Goal: Task Accomplishment & Management: Manage account settings

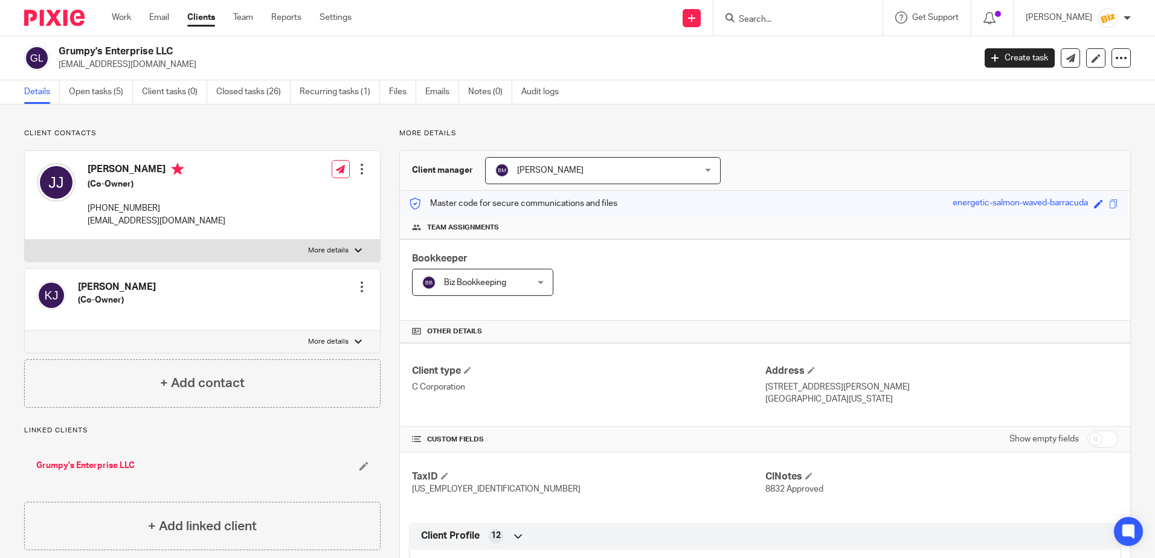
click at [202, 14] on link "Clients" at bounding box center [201, 17] width 28 height 12
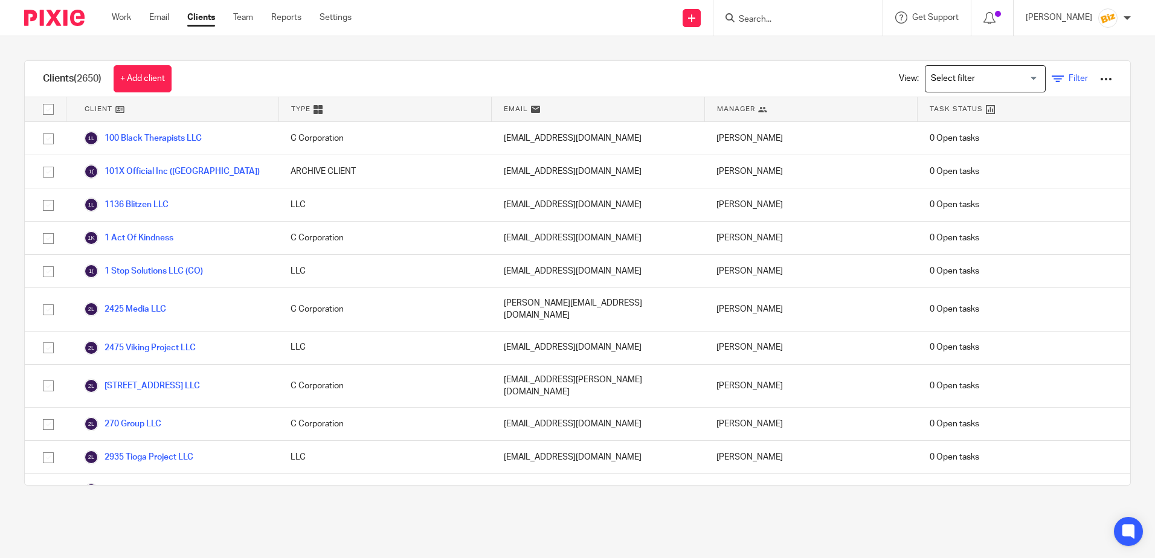
click at [1052, 79] on icon at bounding box center [1058, 79] width 12 height 12
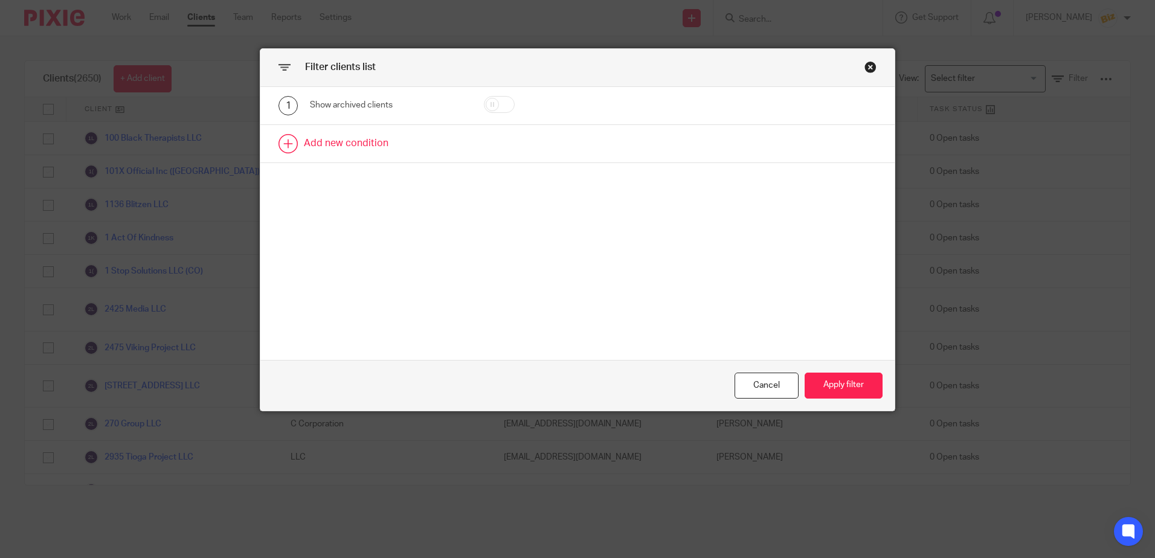
click at [282, 144] on link at bounding box center [577, 143] width 634 height 37
click at [357, 149] on div "Field" at bounding box center [378, 147] width 116 height 25
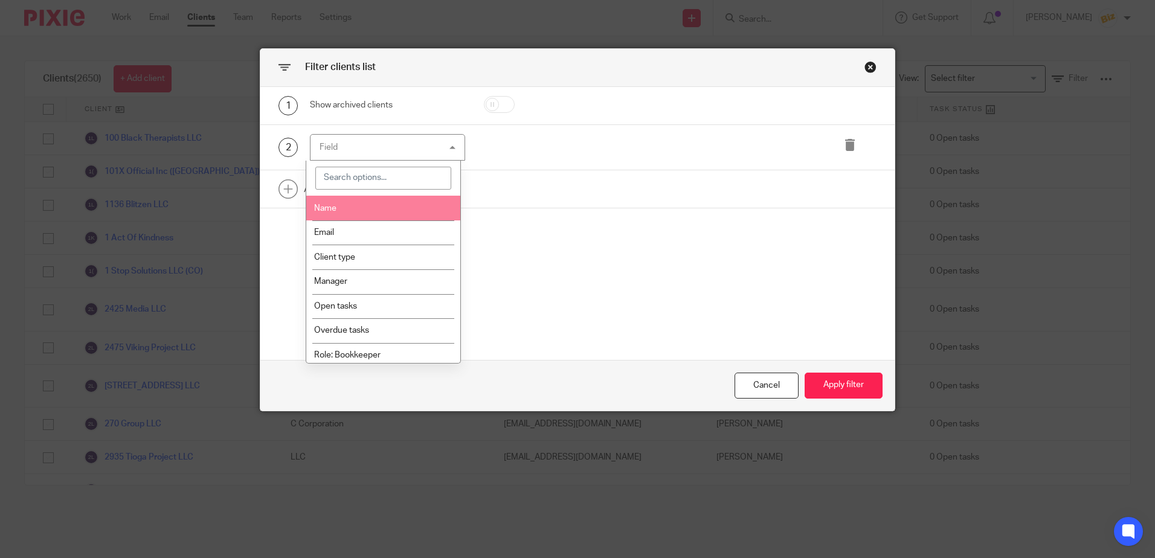
click at [352, 144] on div "Field" at bounding box center [387, 147] width 155 height 27
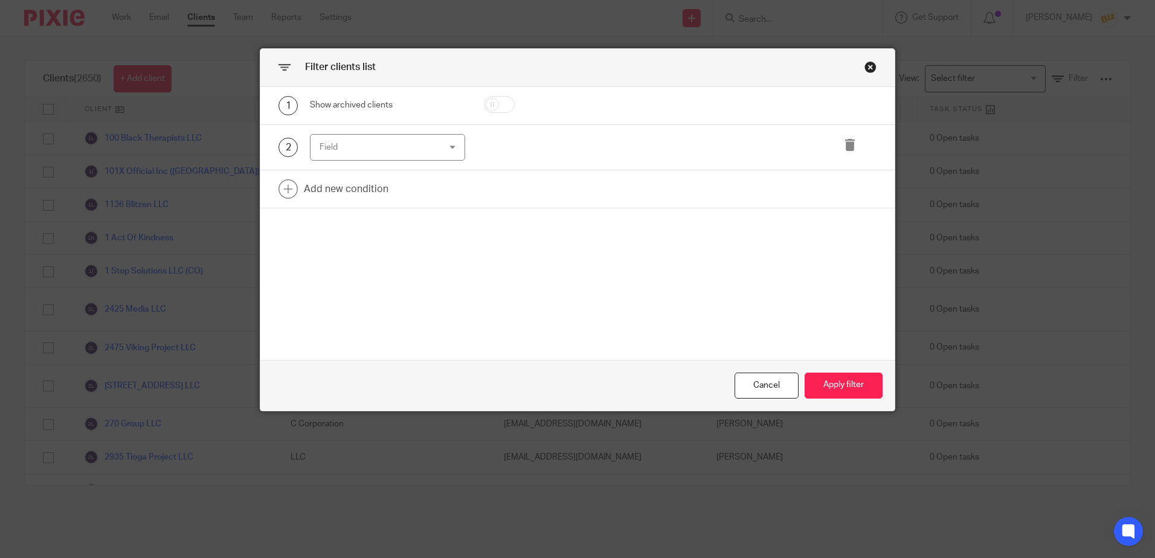
click at [352, 144] on div "Field" at bounding box center [378, 147] width 116 height 25
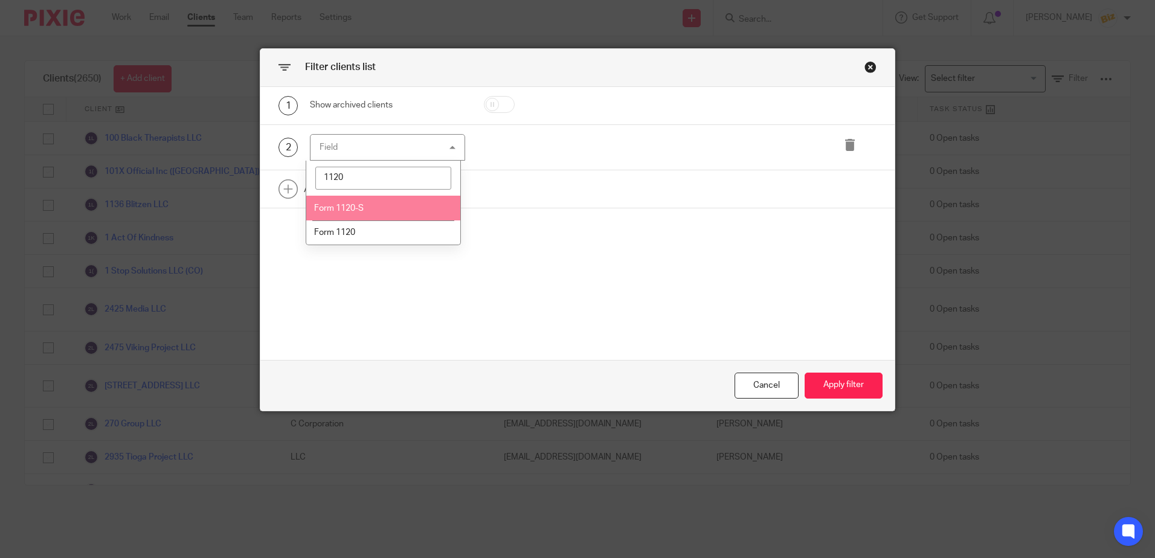
type input "1120"
click at [362, 212] on span "Form 1120-S" at bounding box center [339, 208] width 50 height 8
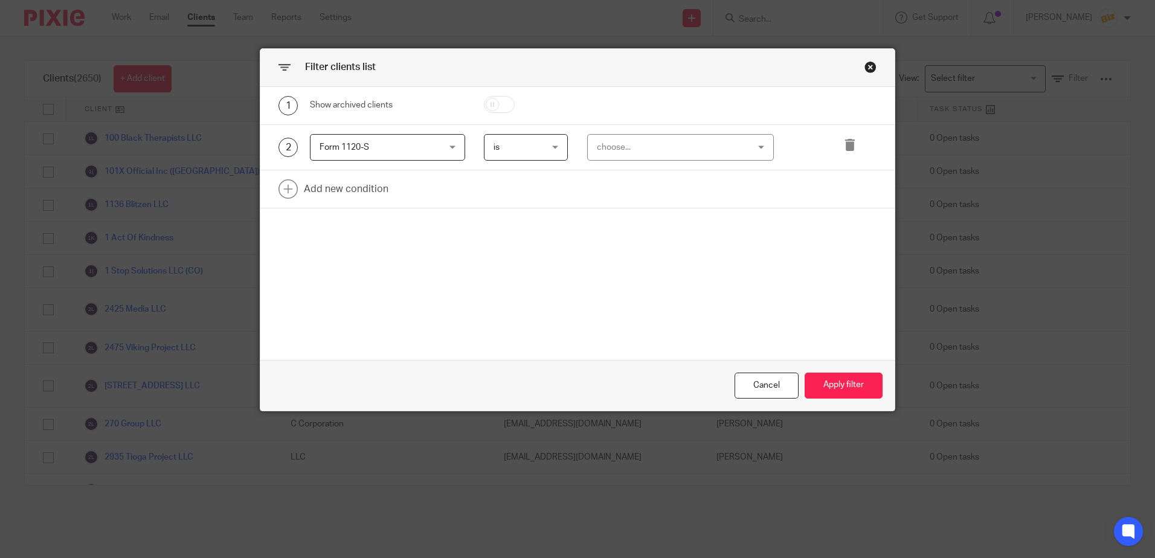
click at [515, 150] on span "is" at bounding box center [523, 147] width 59 height 25
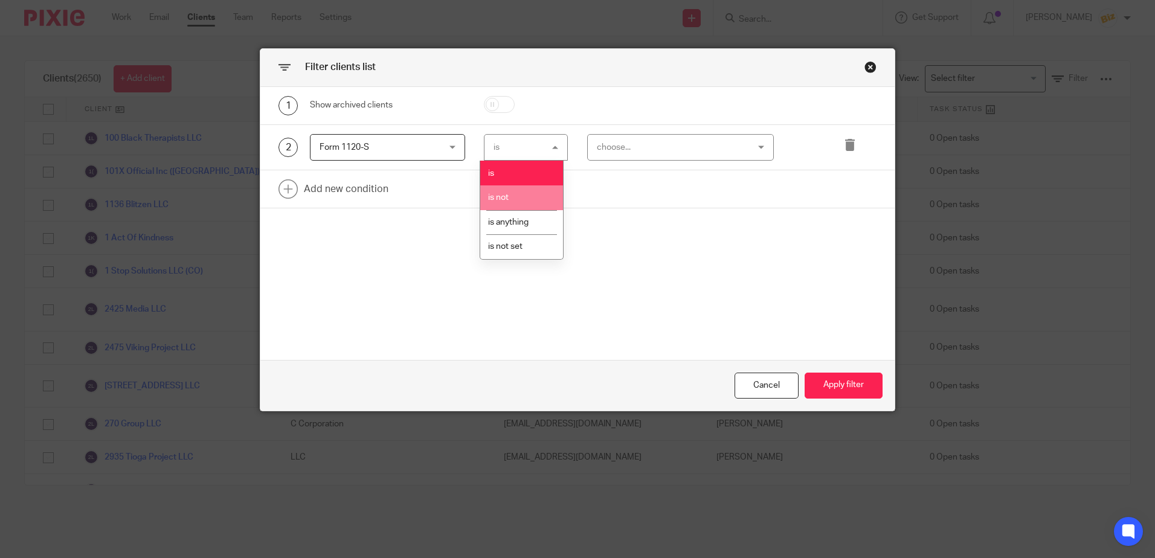
click at [515, 196] on li "is not" at bounding box center [521, 198] width 83 height 25
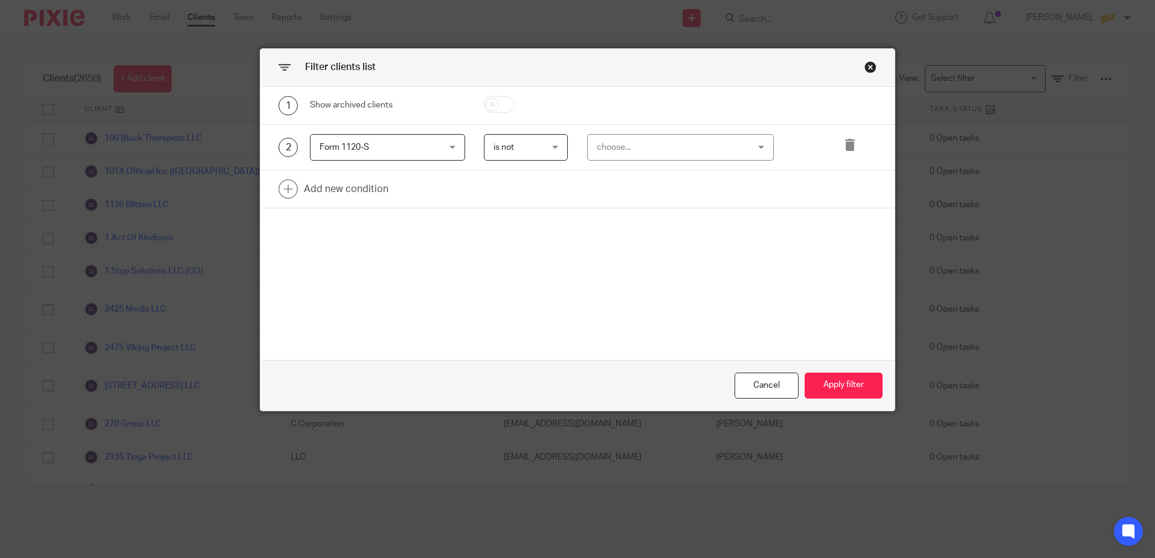
click at [631, 144] on div "choose..." at bounding box center [667, 147] width 141 height 25
click at [523, 150] on span "is not" at bounding box center [523, 147] width 59 height 25
click at [521, 142] on div "is not is not" at bounding box center [526, 147] width 84 height 27
click at [647, 143] on div "choose..." at bounding box center [667, 147] width 141 height 25
click at [625, 193] on li "No" at bounding box center [676, 198] width 186 height 25
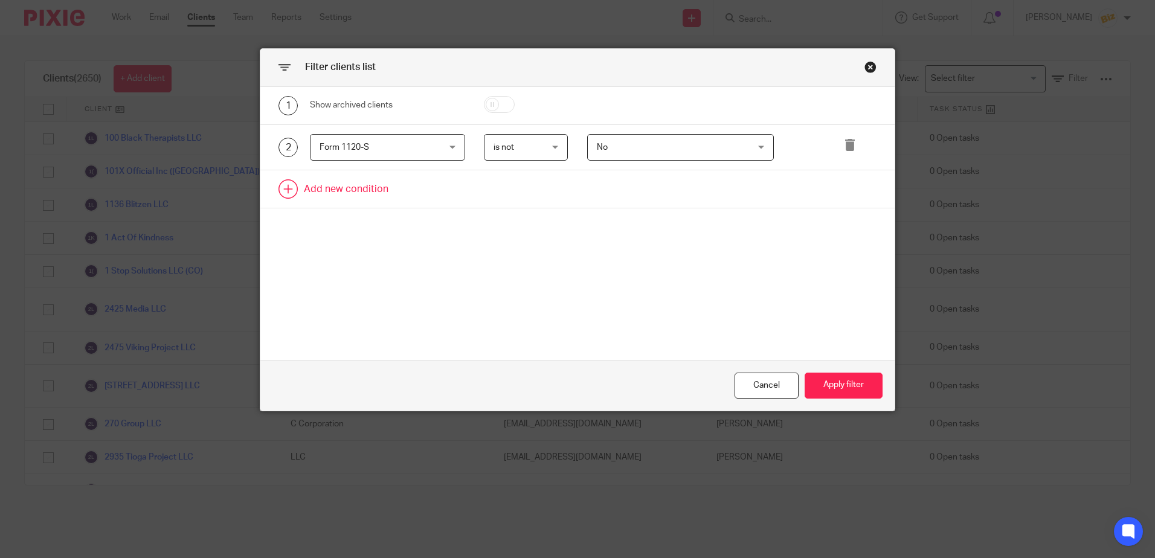
click at [291, 189] on link at bounding box center [577, 188] width 634 height 37
click at [351, 192] on div "Field" at bounding box center [378, 192] width 116 height 25
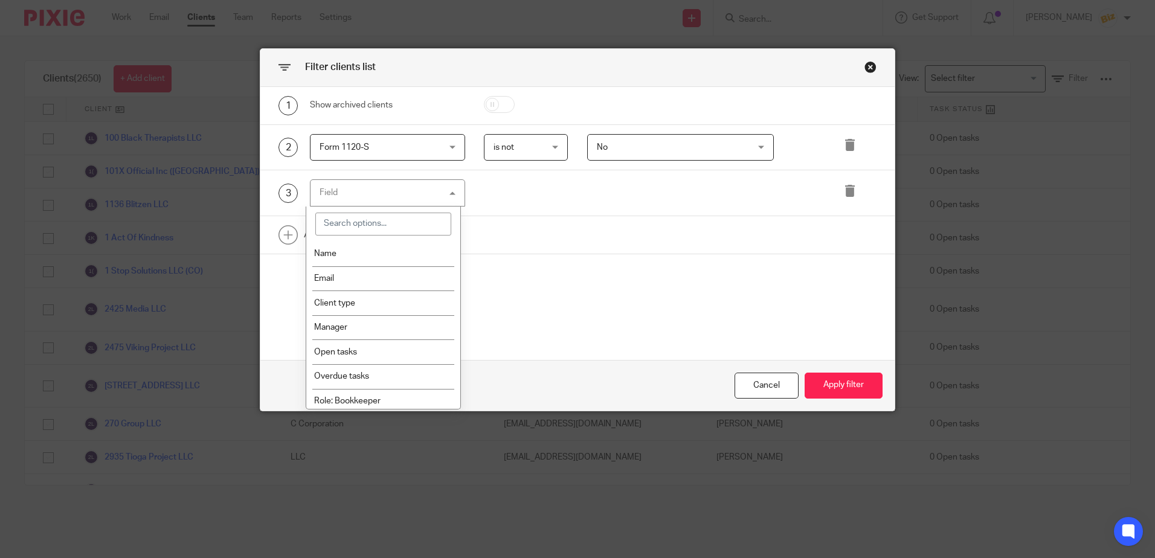
click at [352, 221] on input "search" at bounding box center [383, 224] width 136 height 23
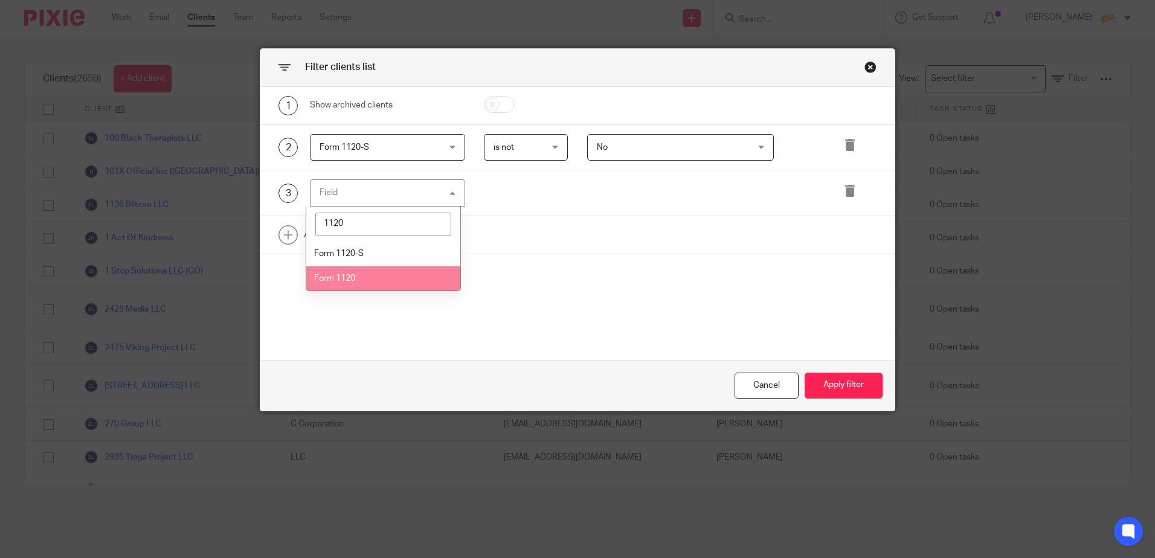
type input "1120"
click at [347, 279] on span "Form 1120" at bounding box center [334, 278] width 41 height 8
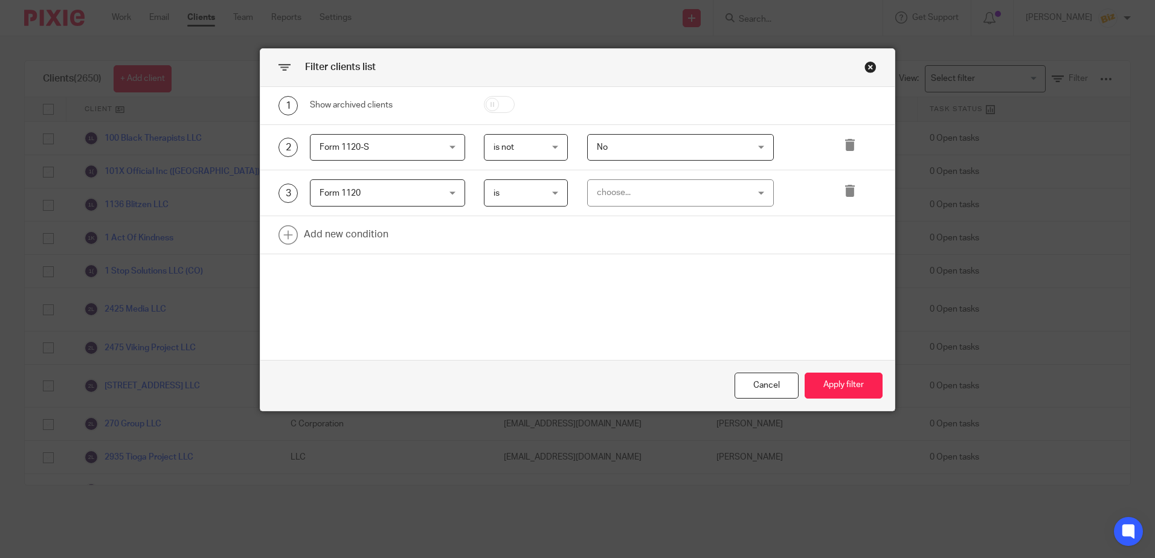
click at [532, 190] on span "is" at bounding box center [523, 192] width 59 height 25
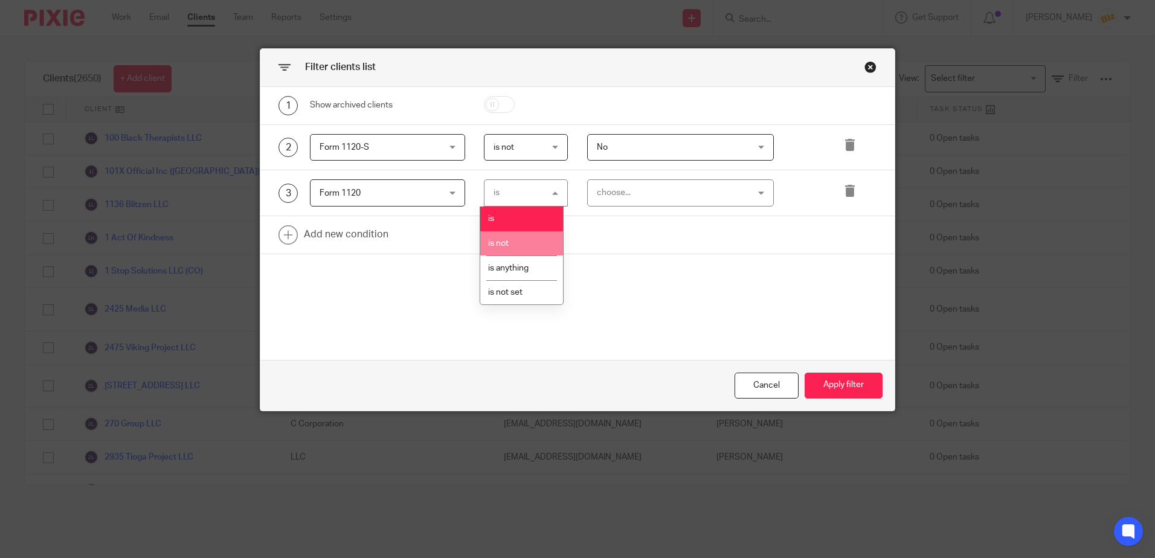
click at [521, 244] on li "is not" at bounding box center [521, 243] width 83 height 25
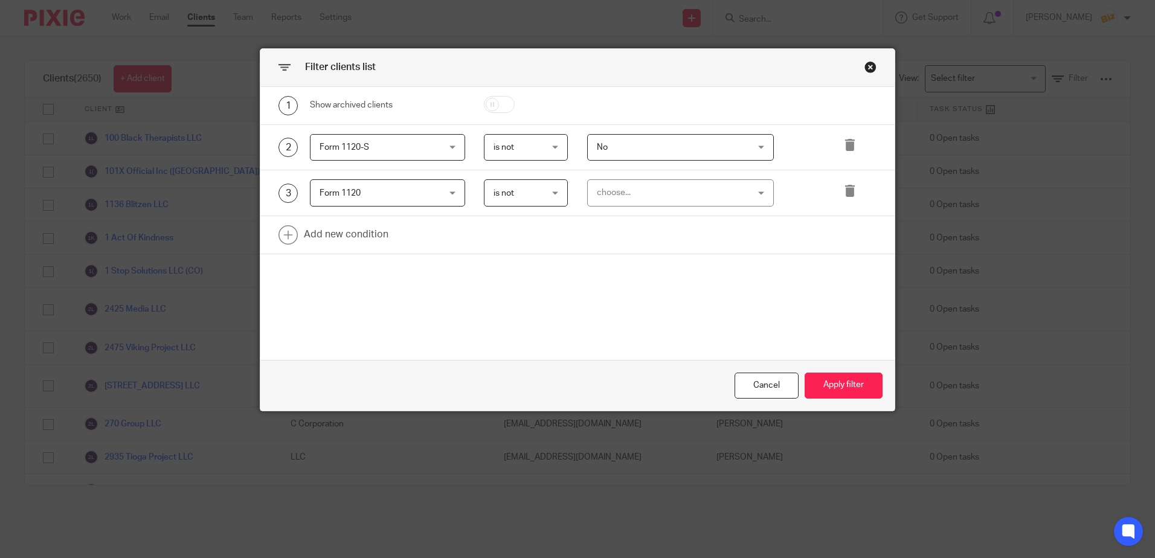
click at [636, 155] on span "No" at bounding box center [667, 147] width 141 height 25
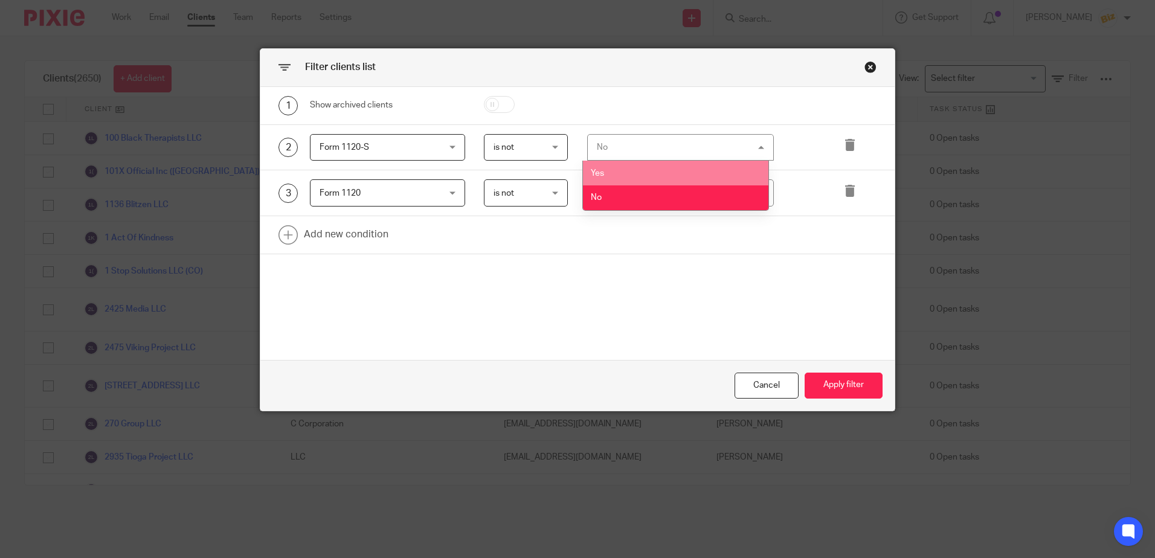
click at [621, 166] on li "Yes" at bounding box center [676, 173] width 186 height 25
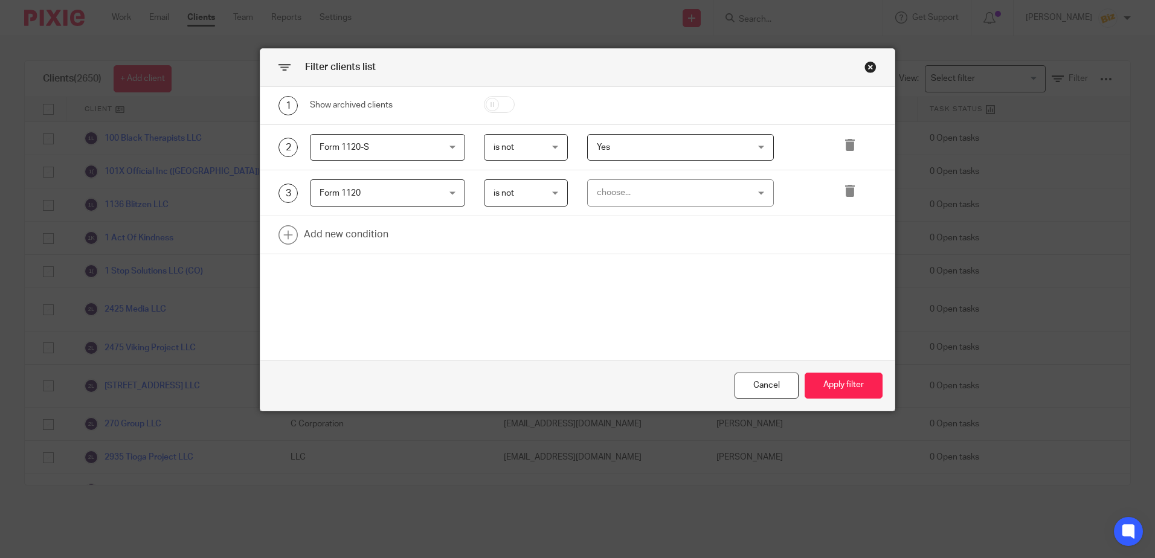
click at [619, 195] on div "choose..." at bounding box center [667, 192] width 141 height 25
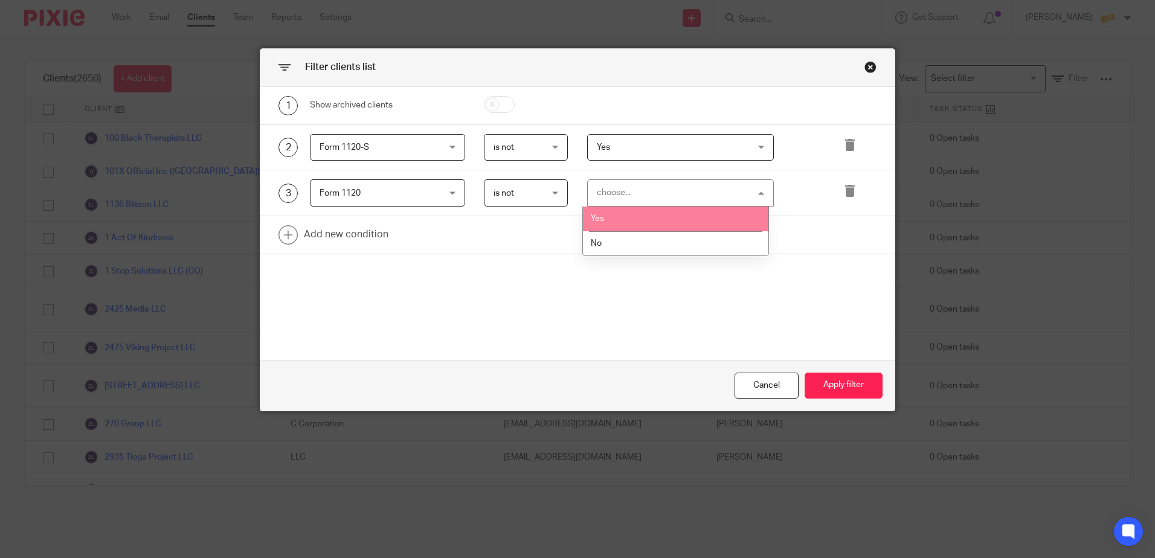
click at [618, 210] on li "Yes" at bounding box center [676, 219] width 186 height 25
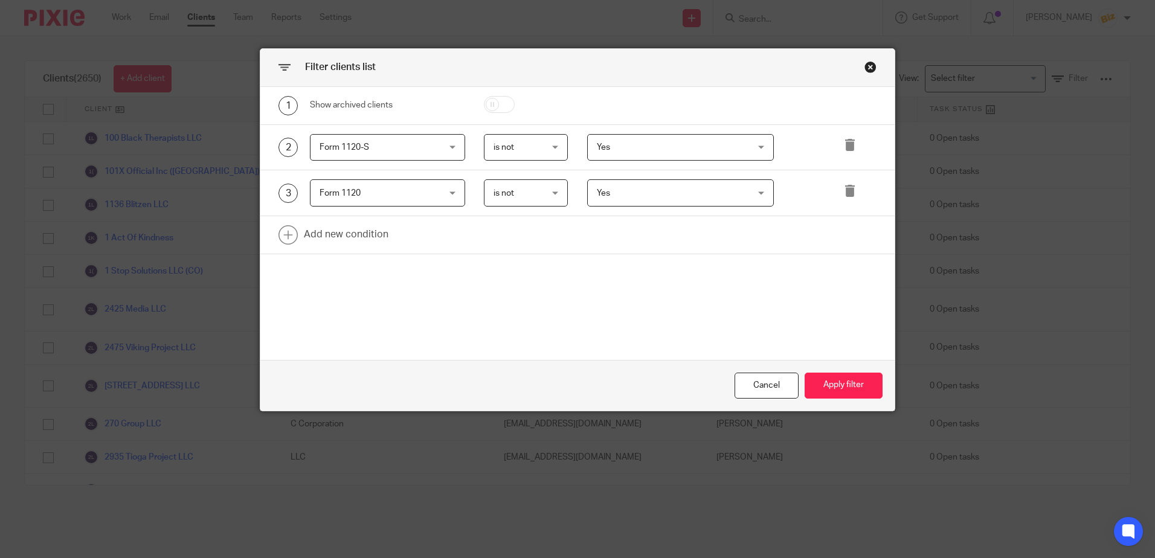
click at [492, 259] on div "1 Show archived clients 2 Form 1120-S Form 1120-S Name Email Client type Manage…" at bounding box center [577, 223] width 634 height 273
click at [282, 234] on link at bounding box center [577, 234] width 634 height 37
click at [337, 244] on div "Field" at bounding box center [378, 238] width 116 height 25
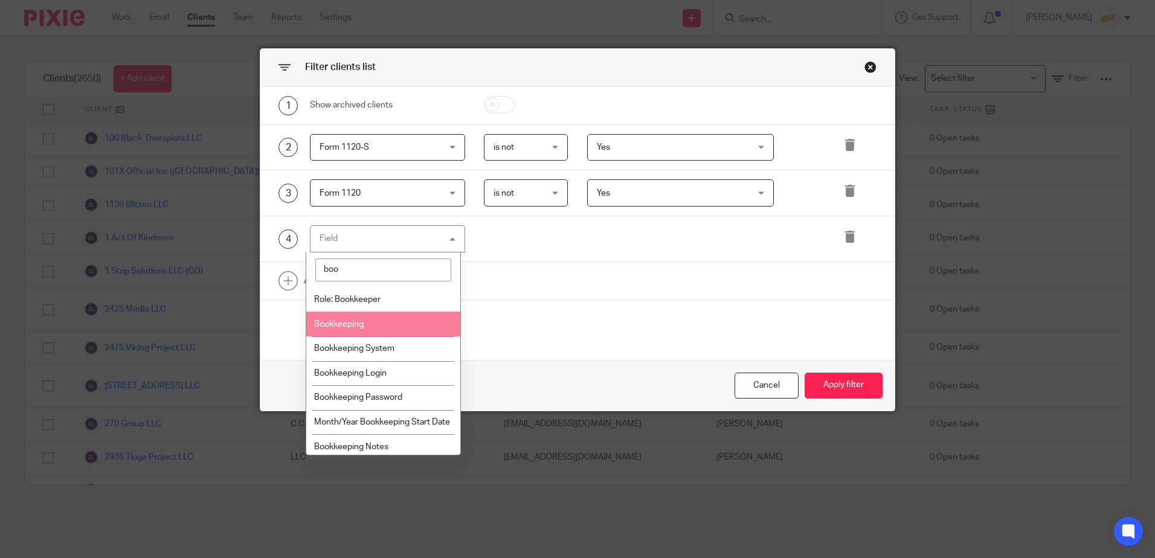
type input "boo"
click at [330, 323] on span "Bookkeeping" at bounding box center [339, 324] width 50 height 8
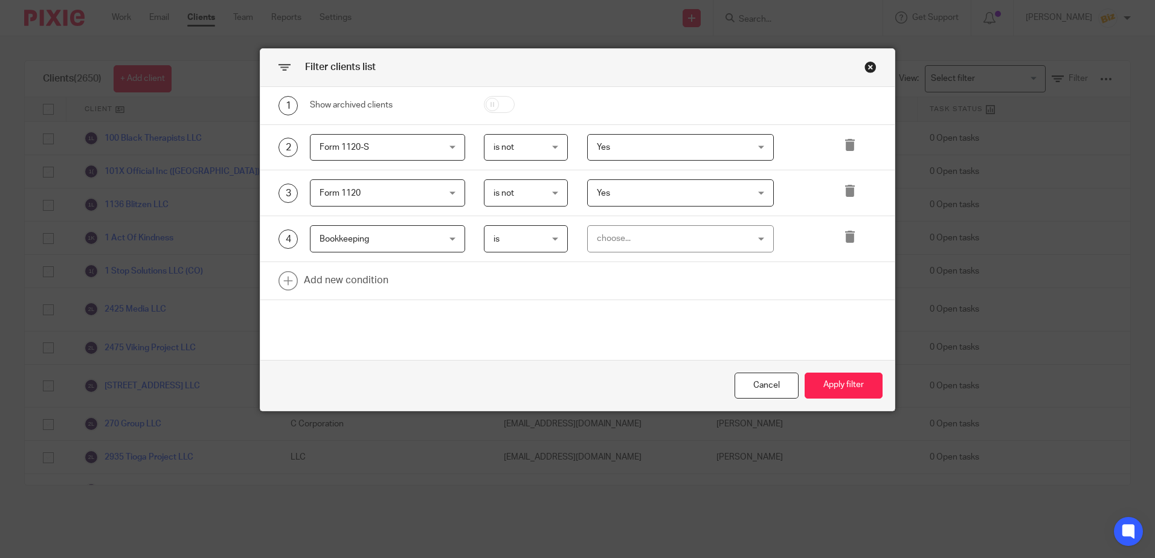
click at [625, 233] on div "choose..." at bounding box center [667, 238] width 141 height 25
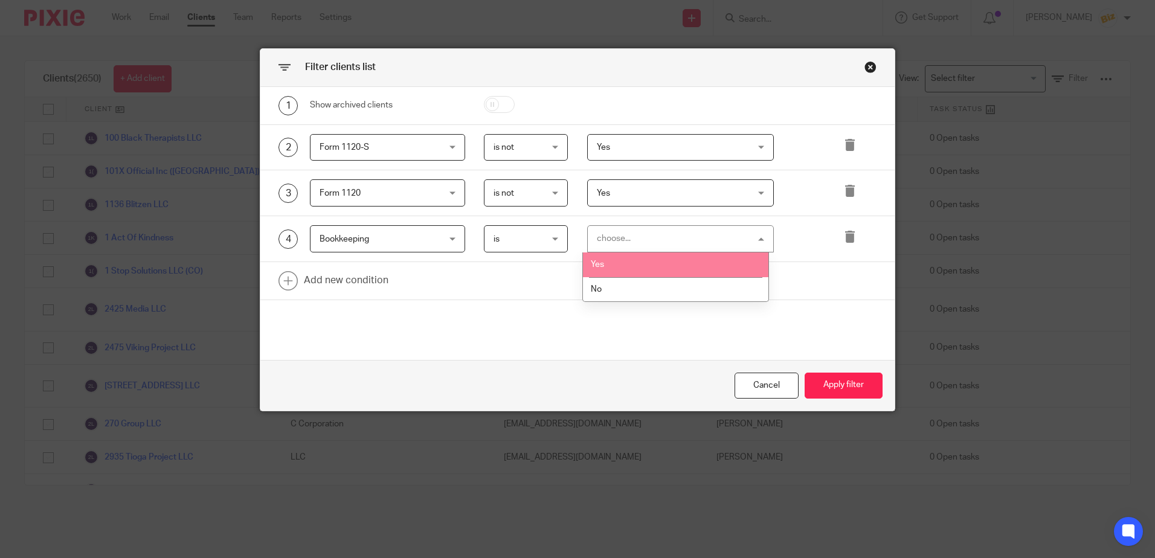
click at [524, 231] on span "is" at bounding box center [523, 238] width 59 height 25
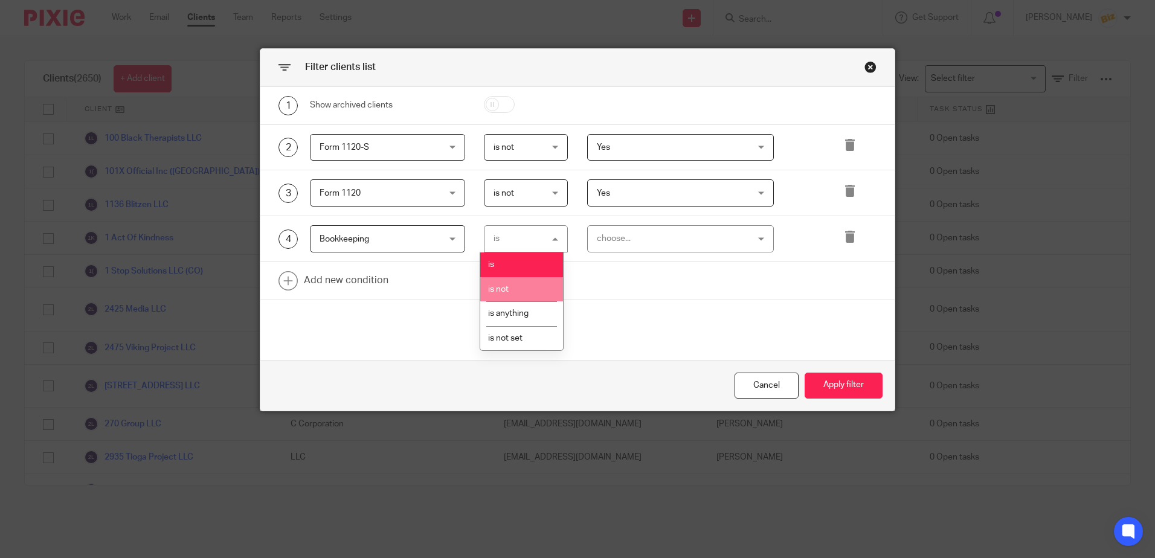
click at [508, 283] on li "is not" at bounding box center [521, 289] width 83 height 25
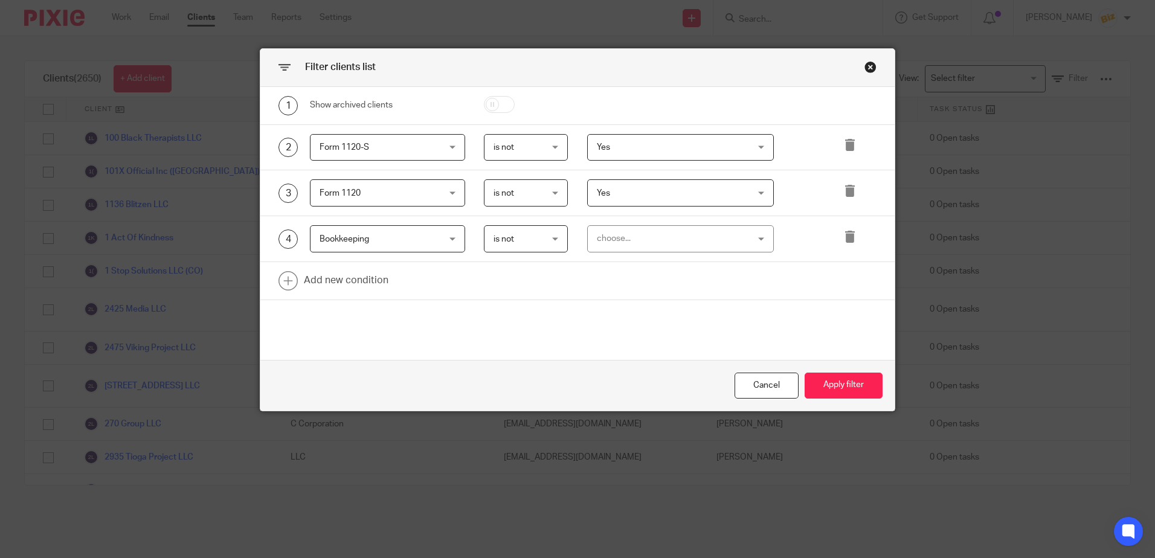
click at [622, 234] on div "choose..." at bounding box center [667, 238] width 141 height 25
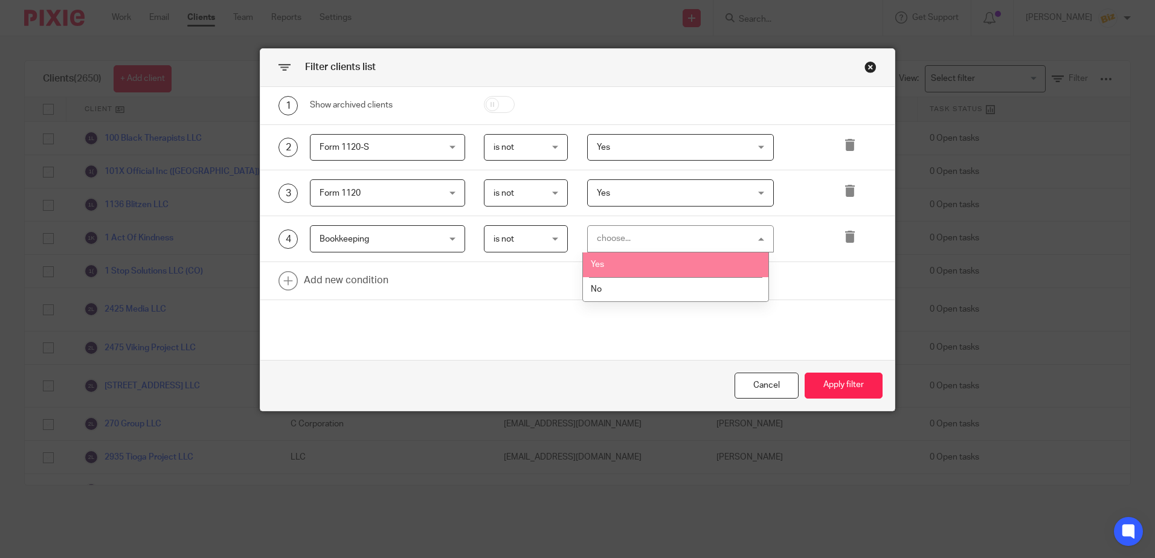
click at [613, 265] on li "Yes" at bounding box center [676, 265] width 186 height 25
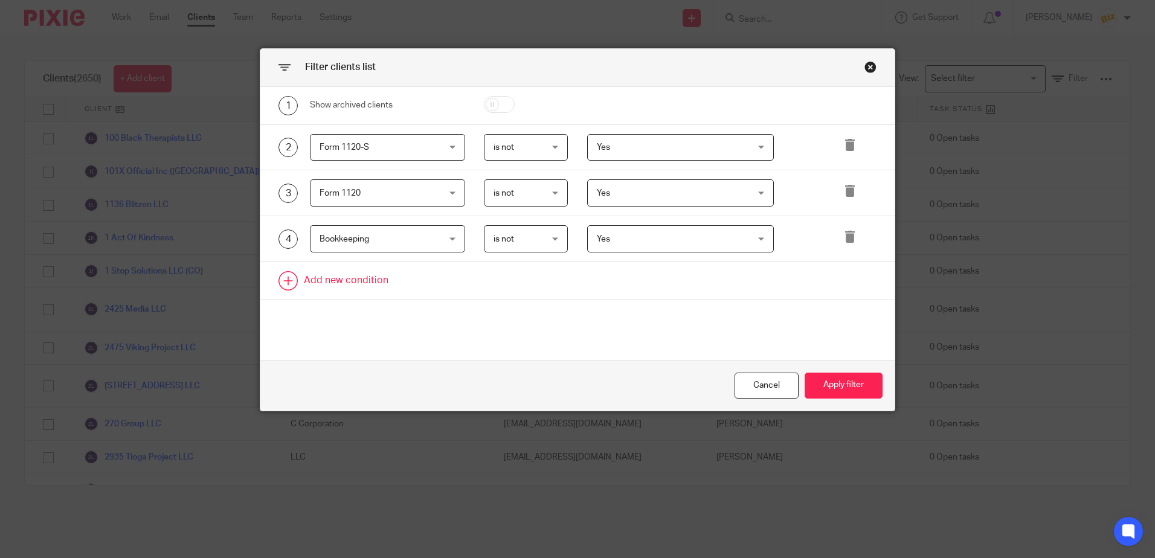
click at [282, 285] on link at bounding box center [577, 280] width 634 height 37
click at [344, 286] on div "Field" at bounding box center [378, 284] width 116 height 25
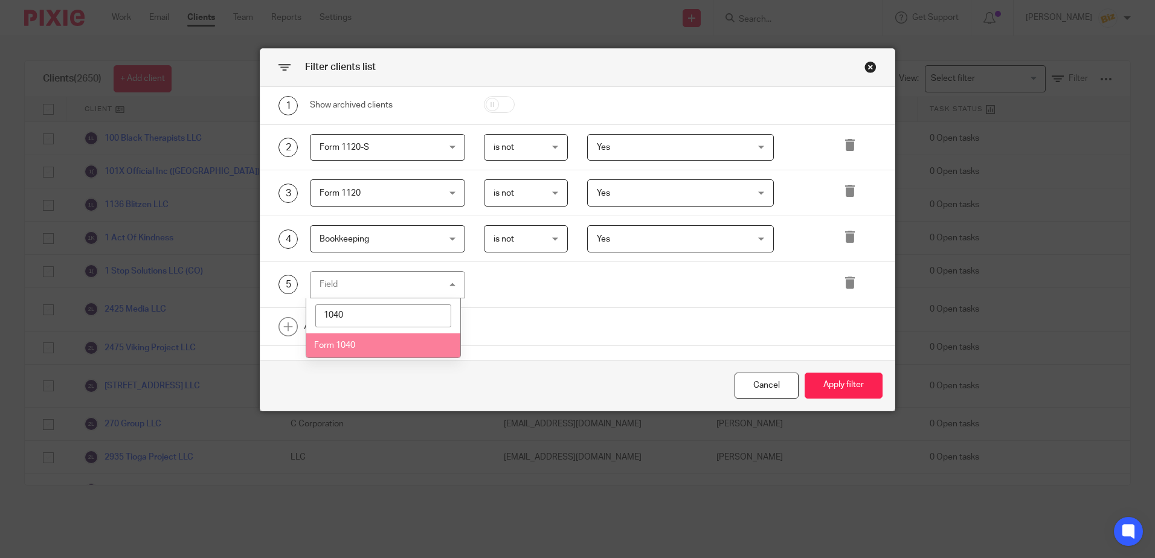
type input "1040"
click at [370, 345] on li "Form 1040" at bounding box center [383, 346] width 154 height 25
drag, startPoint x: 510, startPoint y: 280, endPoint x: 511, endPoint y: 288, distance: 7.9
click at [510, 281] on span "is" at bounding box center [523, 284] width 59 height 25
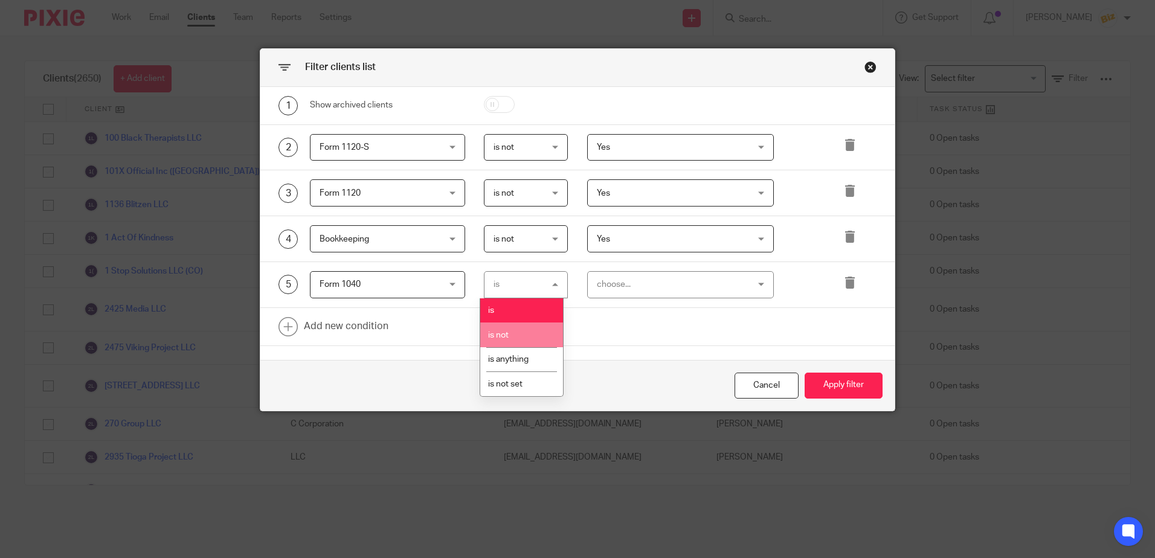
click at [511, 334] on li "is not" at bounding box center [521, 335] width 83 height 25
click at [597, 286] on div "choose..." at bounding box center [667, 284] width 141 height 25
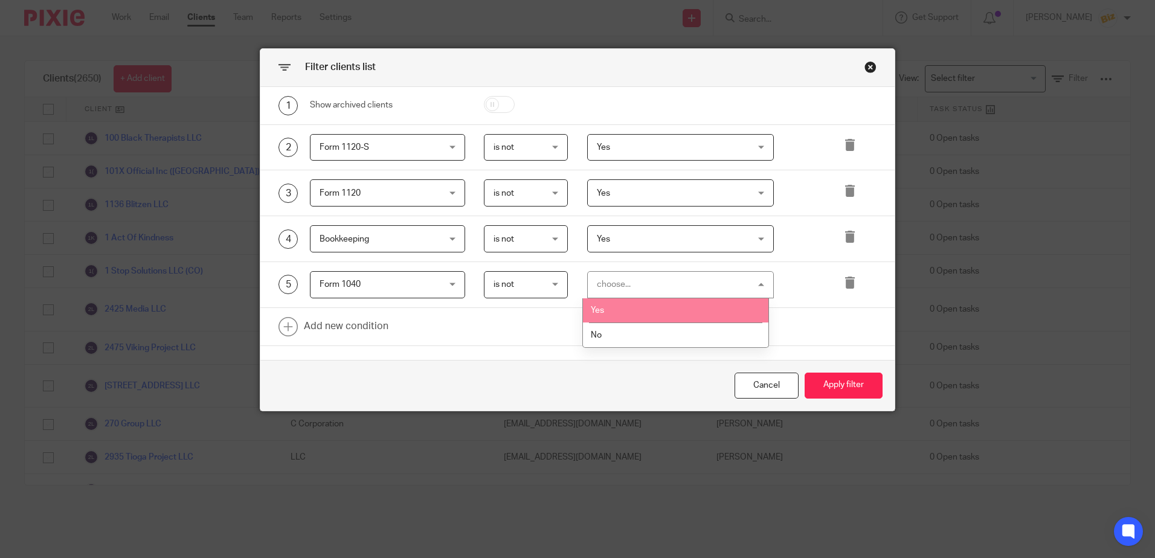
click at [607, 313] on li "Yes" at bounding box center [676, 311] width 186 height 25
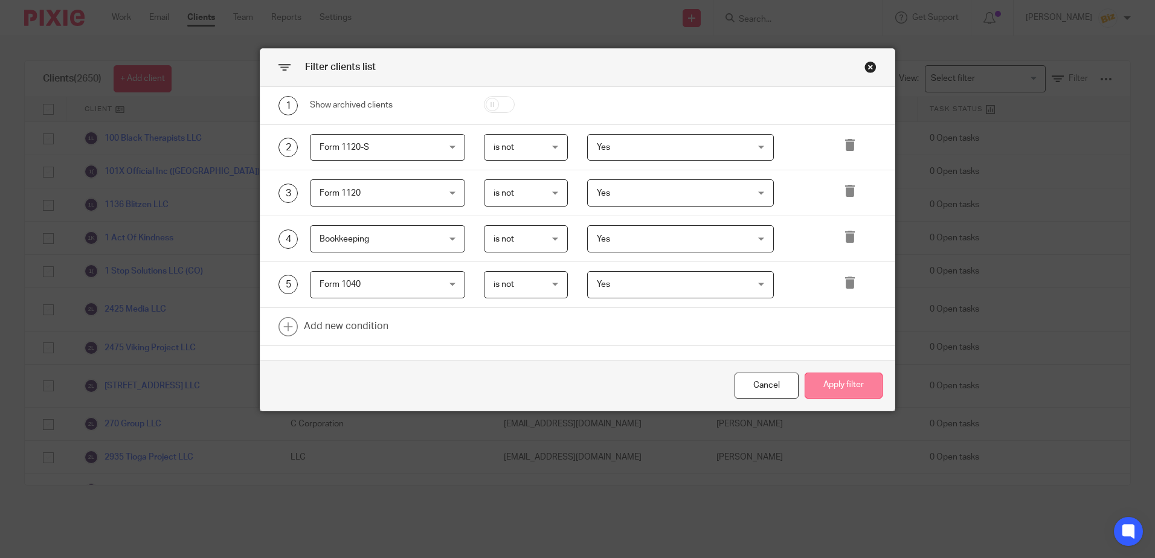
click at [854, 389] on button "Apply filter" at bounding box center [844, 386] width 78 height 26
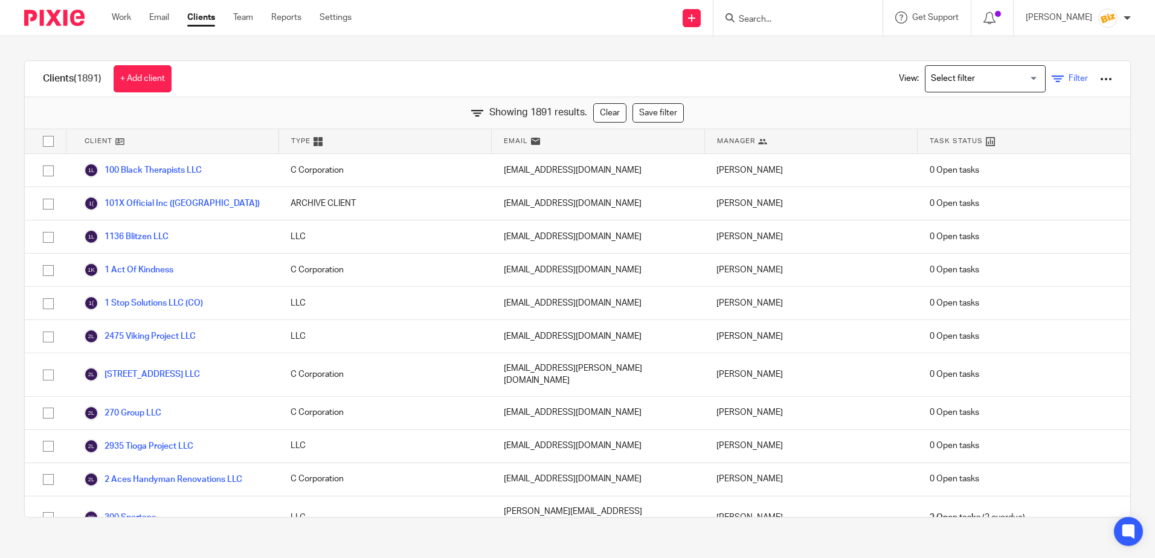
click at [1052, 76] on link "Filter" at bounding box center [1070, 79] width 36 height 13
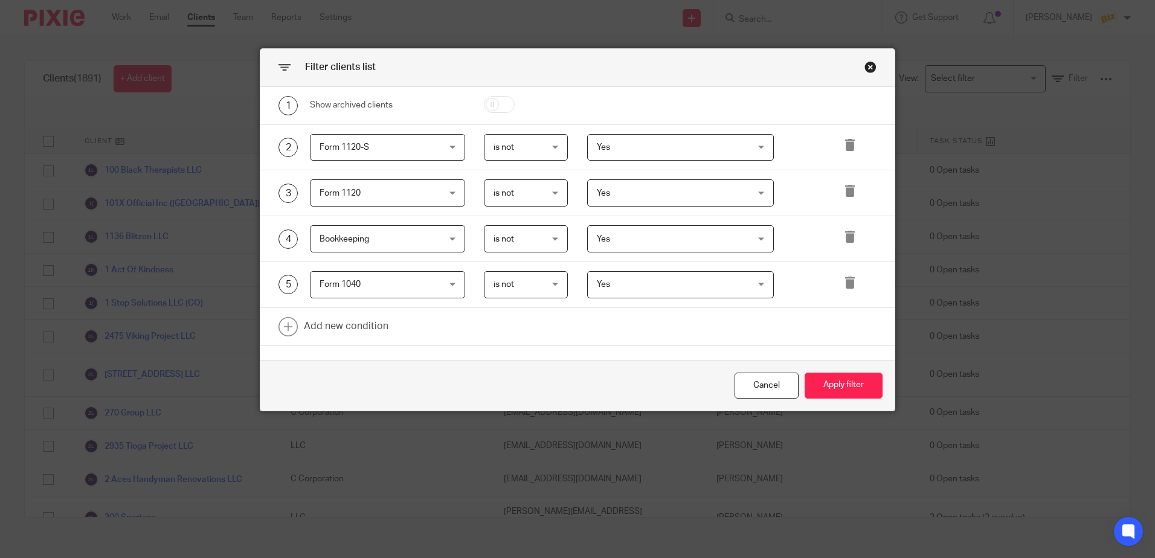
click at [865, 65] on div "Close this dialog window" at bounding box center [871, 67] width 12 height 12
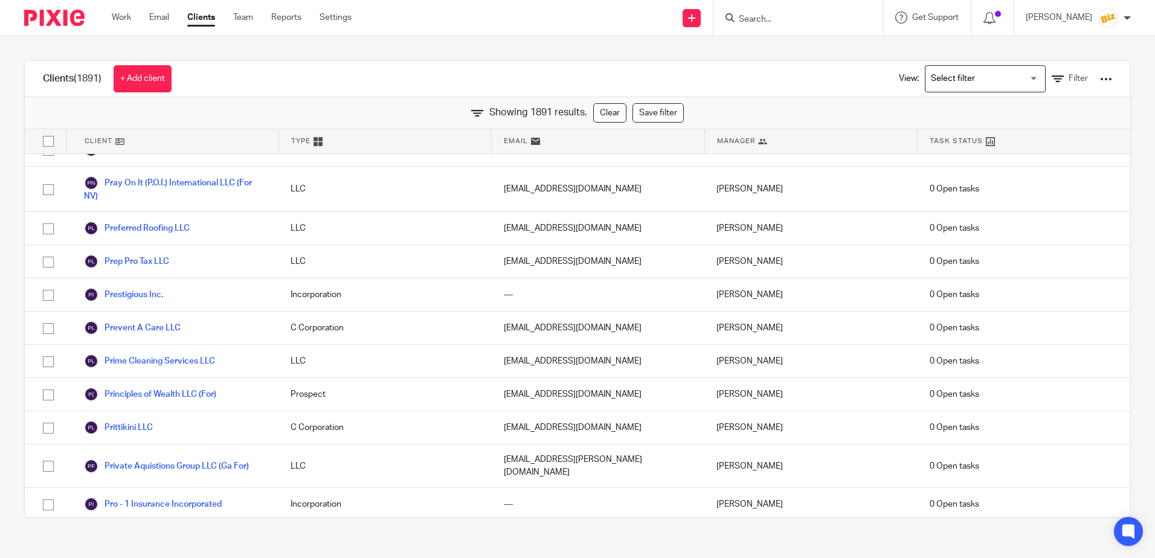
scroll to position [51212, 0]
click at [1052, 80] on icon at bounding box center [1058, 79] width 12 height 12
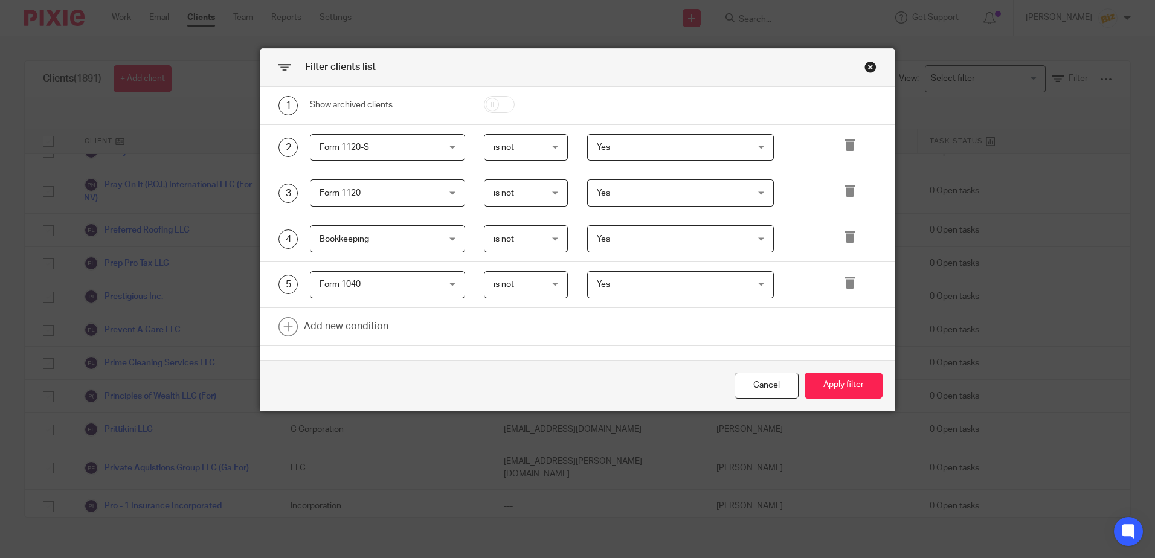
drag, startPoint x: 862, startPoint y: 62, endPoint x: 858, endPoint y: 77, distance: 15.5
click at [865, 63] on div "Close this dialog window" at bounding box center [871, 67] width 12 height 12
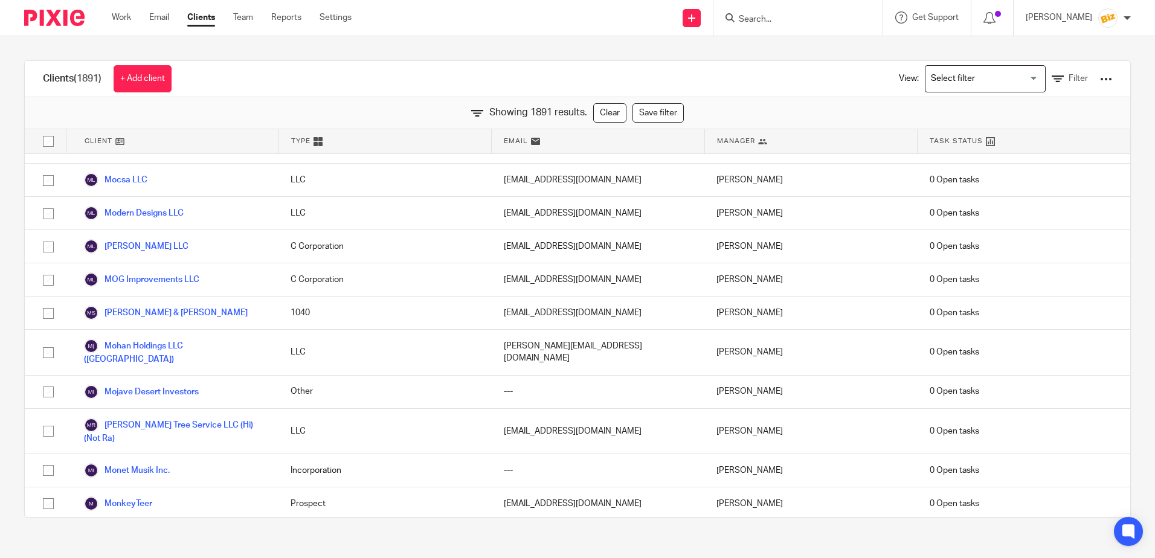
scroll to position [44989, 0]
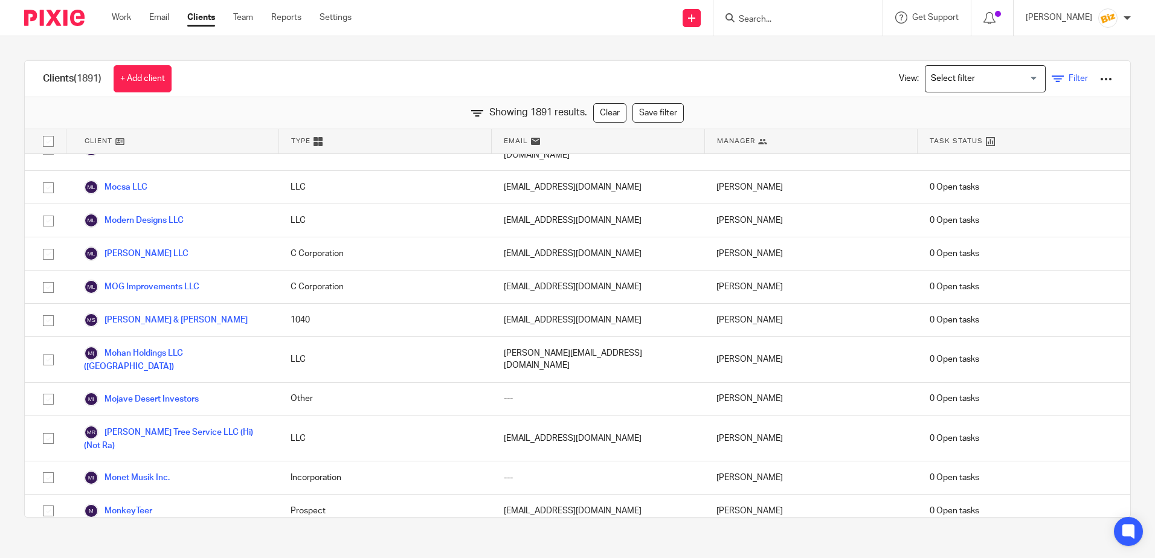
click at [1069, 75] on span "Filter" at bounding box center [1078, 78] width 19 height 8
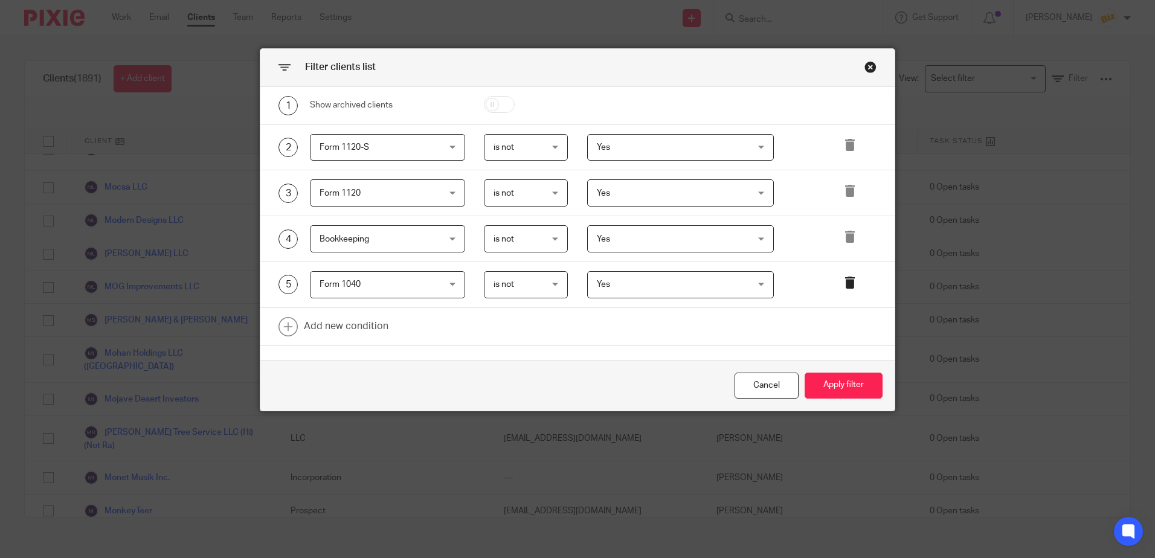
click at [844, 277] on icon at bounding box center [850, 283] width 12 height 12
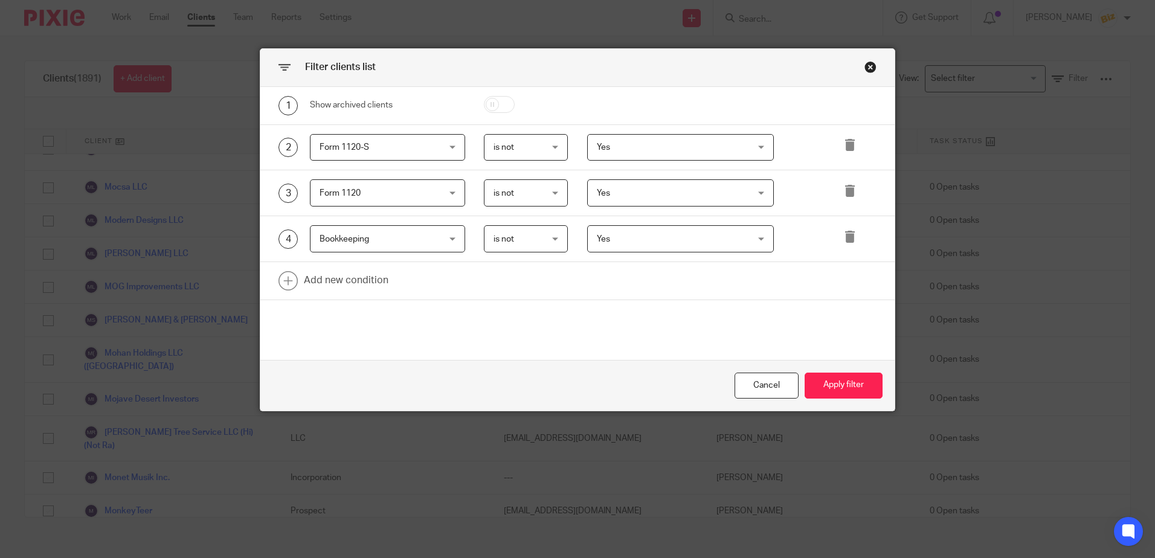
drag, startPoint x: 846, startPoint y: 237, endPoint x: 844, endPoint y: 206, distance: 30.9
click at [846, 236] on icon at bounding box center [850, 237] width 12 height 12
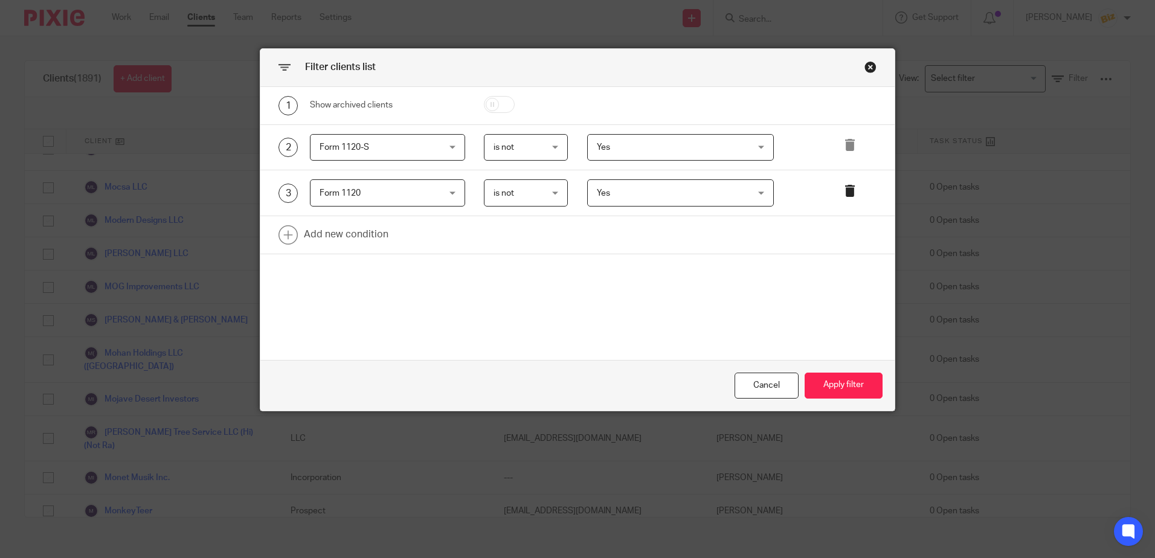
click at [844, 195] on icon at bounding box center [850, 191] width 12 height 12
click at [424, 145] on span "Form 1120-S" at bounding box center [378, 147] width 116 height 25
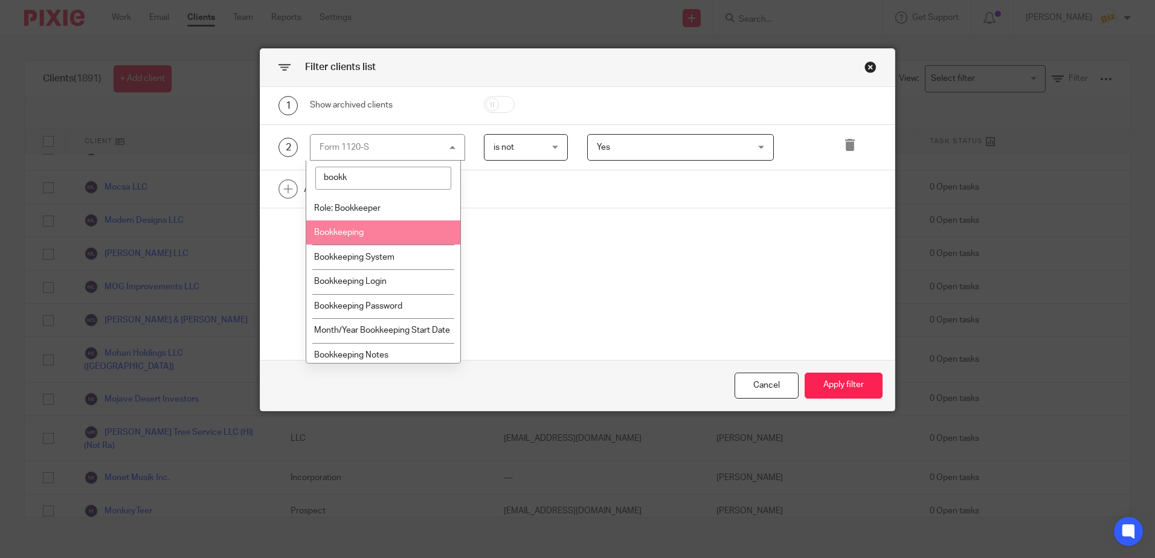
type input "bookk"
click at [367, 231] on li "Bookkeeping" at bounding box center [383, 233] width 154 height 25
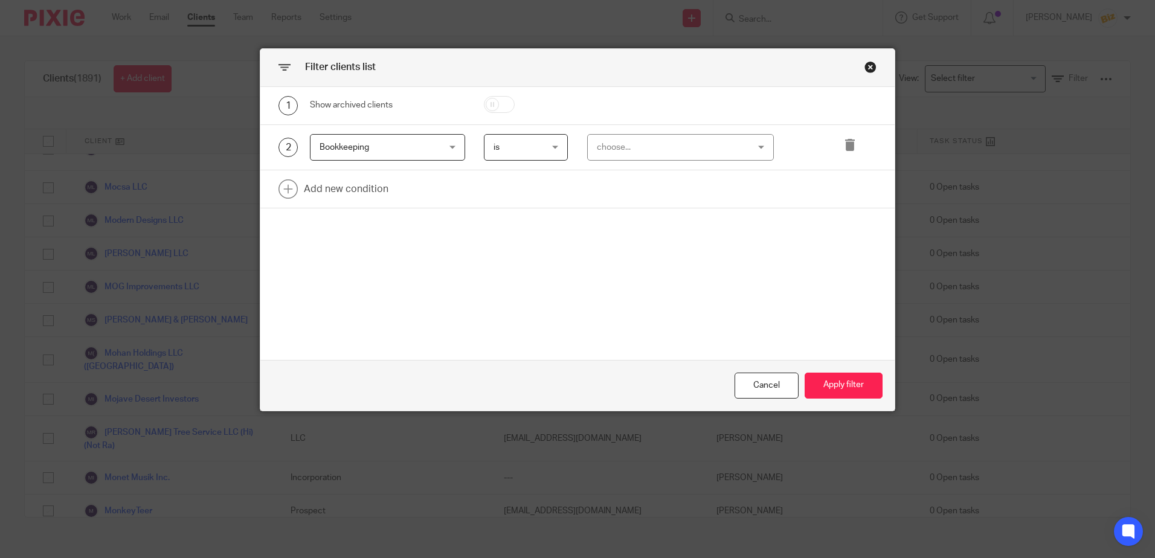
click at [624, 153] on div "choose..." at bounding box center [667, 147] width 141 height 25
click at [611, 172] on li "Yes" at bounding box center [676, 173] width 186 height 25
click at [818, 380] on button "Apply filter" at bounding box center [844, 386] width 78 height 26
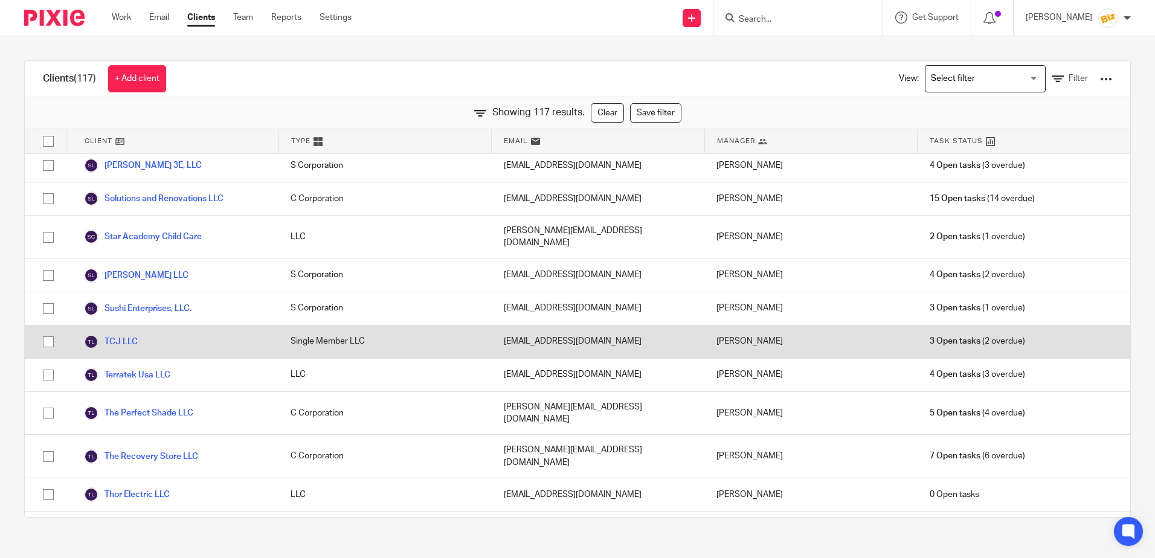
scroll to position [3647, 0]
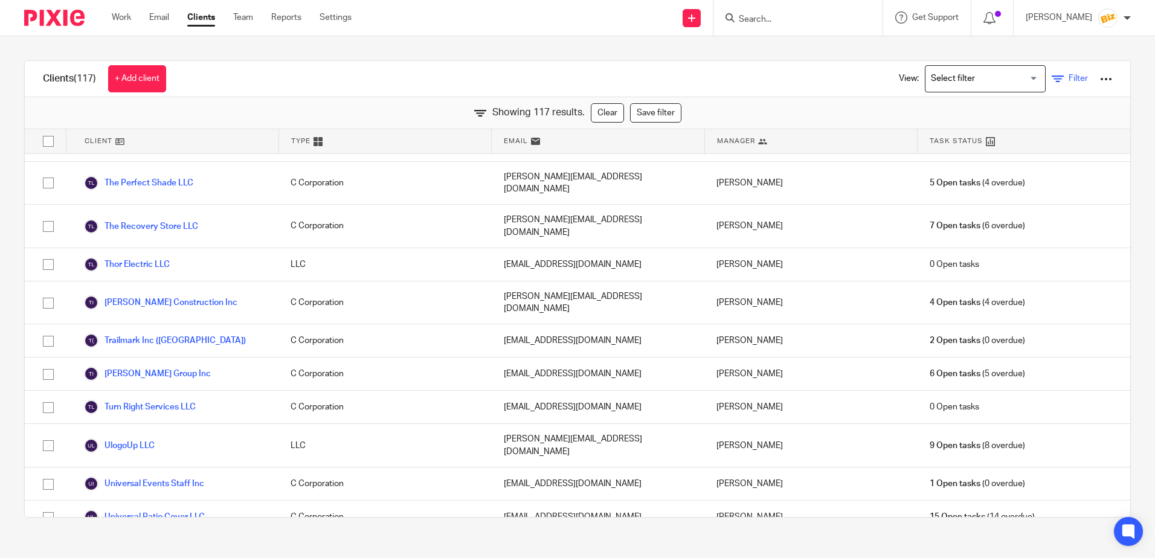
click at [1069, 77] on span "Filter" at bounding box center [1078, 78] width 19 height 8
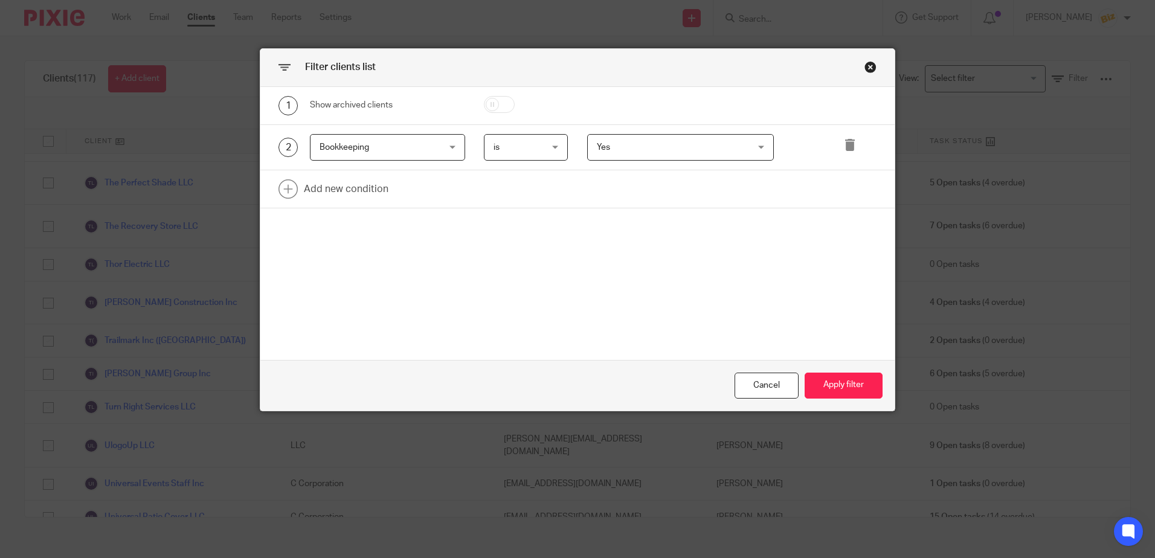
click at [616, 144] on span "Yes" at bounding box center [667, 147] width 141 height 25
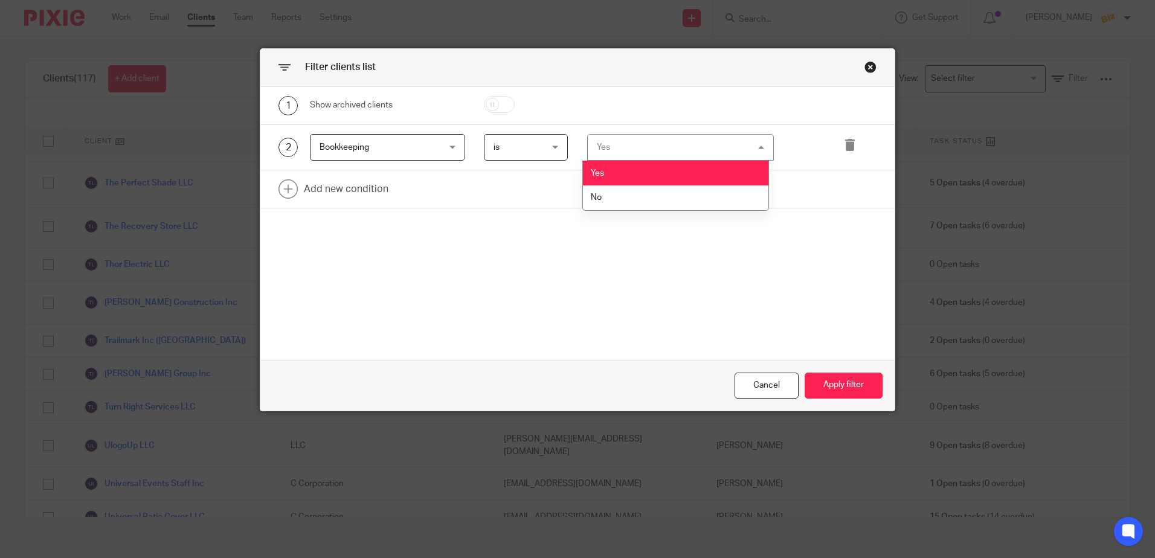
click at [616, 144] on div "Yes Yes" at bounding box center [680, 147] width 187 height 27
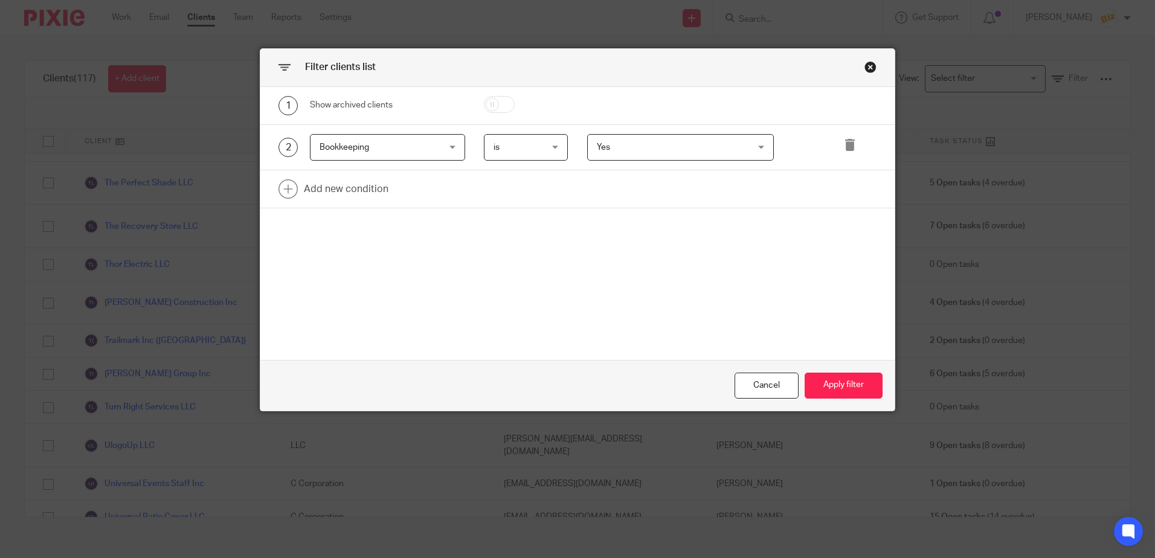
click at [521, 150] on span "is" at bounding box center [523, 147] width 59 height 25
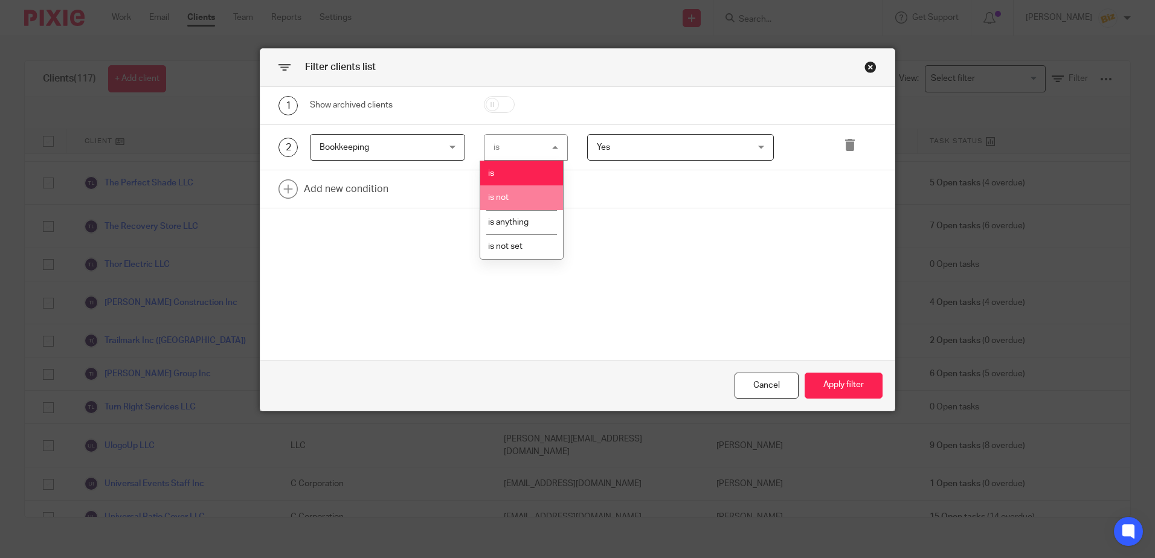
click at [514, 195] on li "is not" at bounding box center [521, 198] width 83 height 25
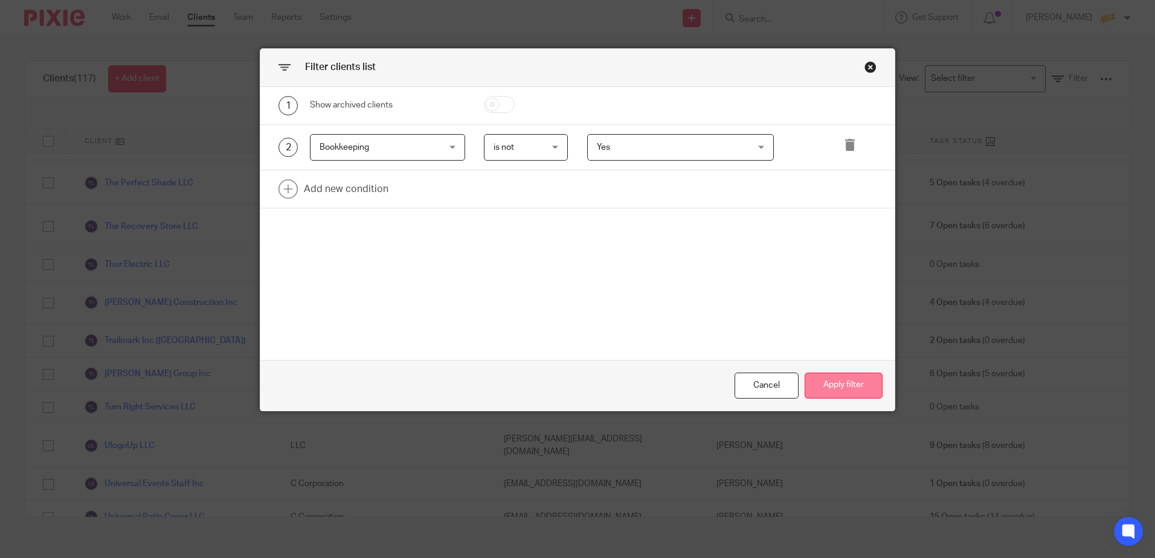
click at [827, 383] on button "Apply filter" at bounding box center [844, 386] width 78 height 26
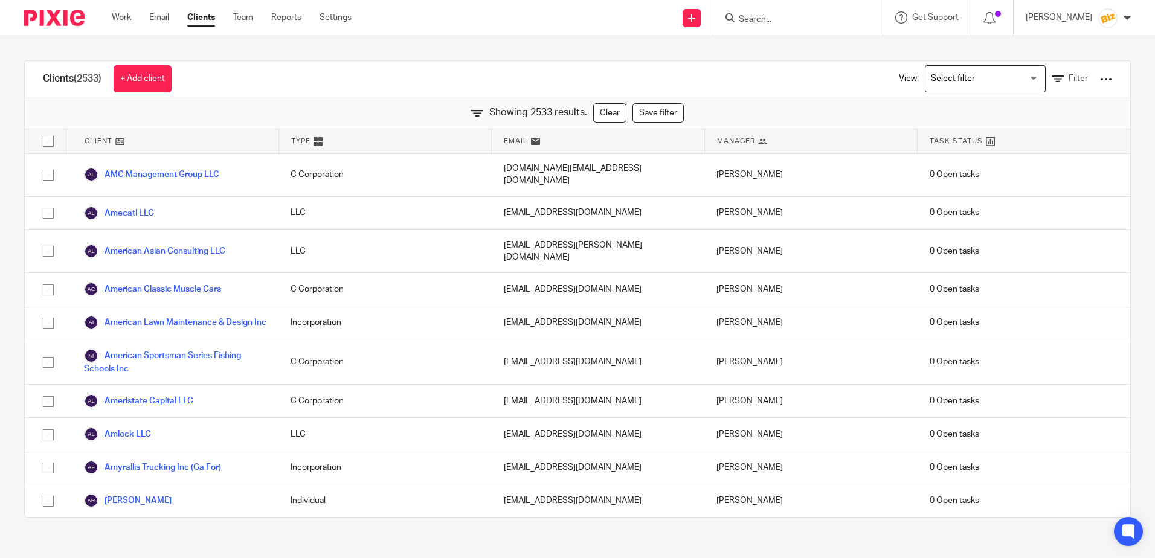
scroll to position [4493, 0]
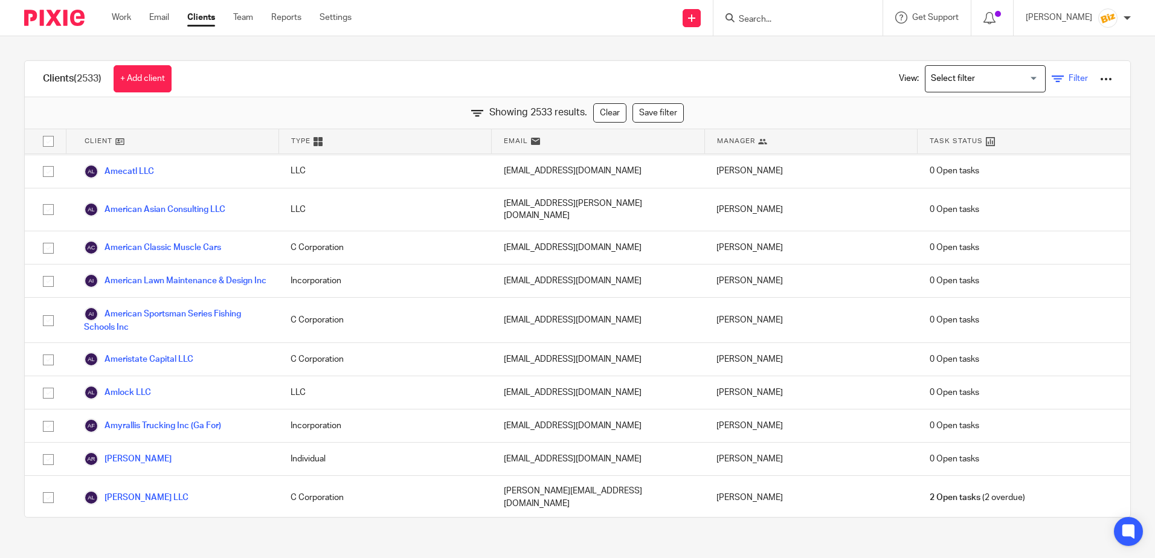
click at [1069, 76] on span "Filter" at bounding box center [1078, 78] width 19 height 8
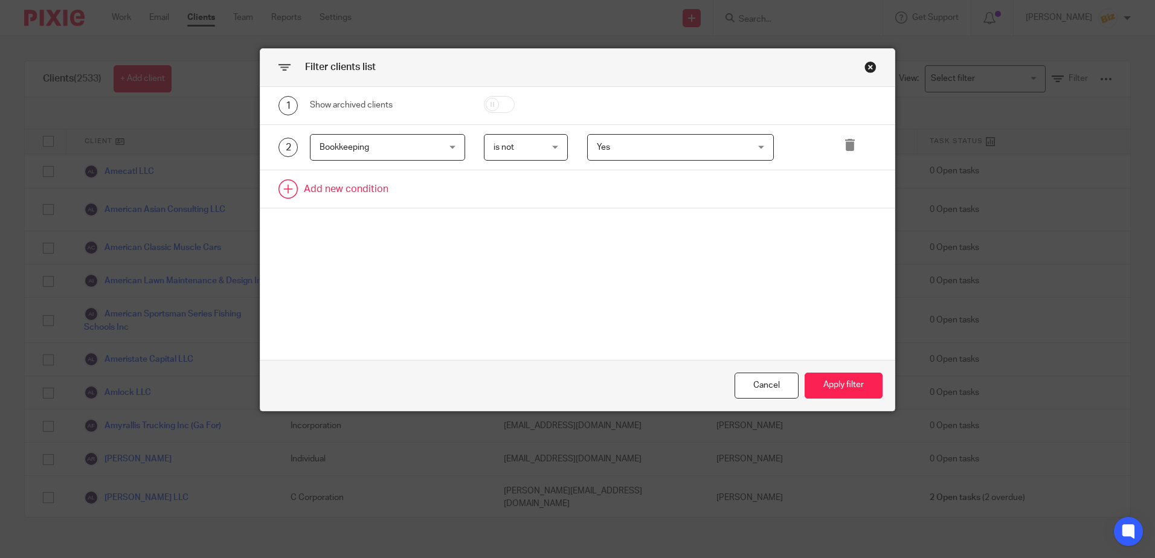
click at [280, 184] on link at bounding box center [577, 188] width 634 height 37
click at [343, 192] on div "Field" at bounding box center [378, 192] width 116 height 25
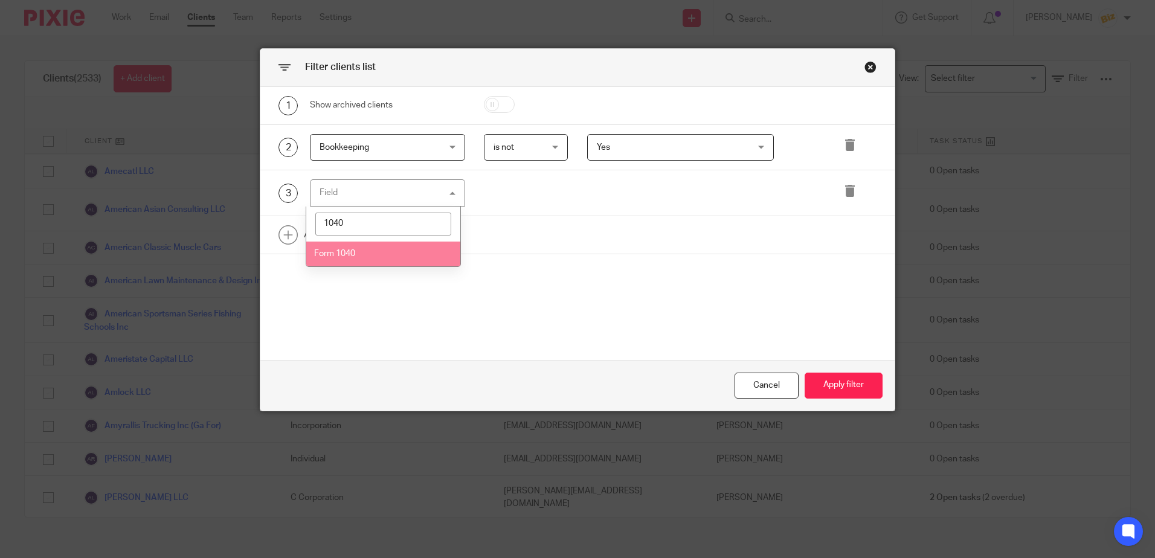
type input "1040"
click at [346, 252] on span "Form 1040" at bounding box center [334, 254] width 41 height 8
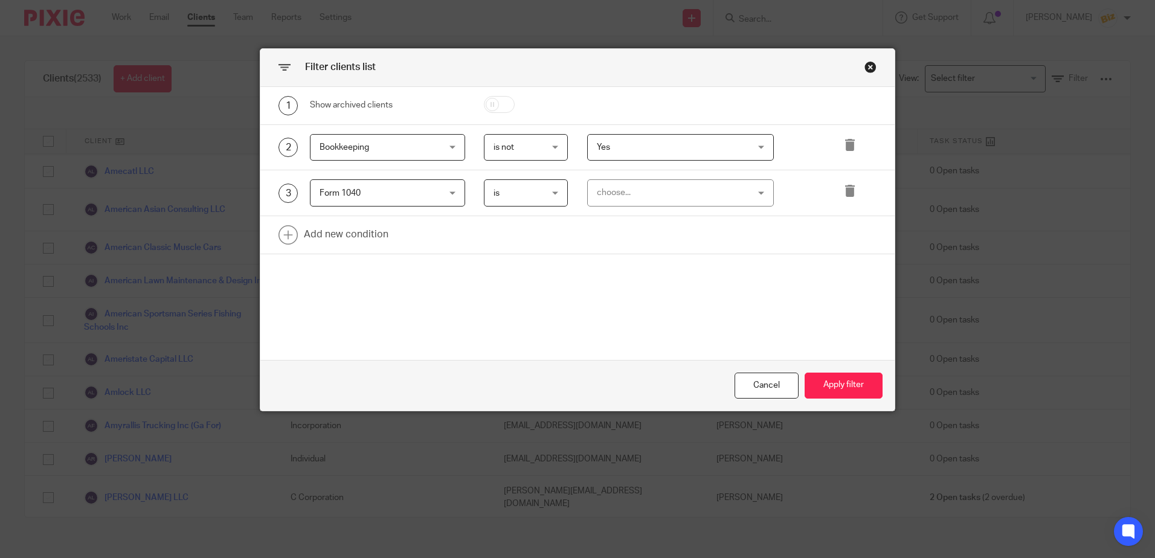
click at [531, 193] on span "is" at bounding box center [523, 192] width 59 height 25
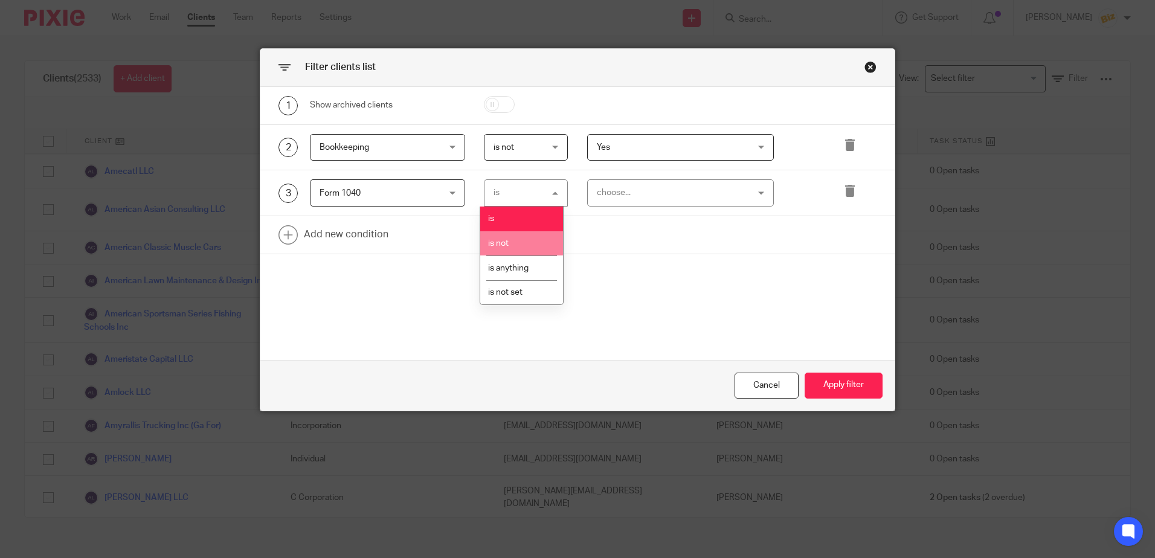
drag, startPoint x: 517, startPoint y: 244, endPoint x: 573, endPoint y: 207, distance: 67.4
click at [517, 244] on li "is not" at bounding box center [521, 243] width 83 height 25
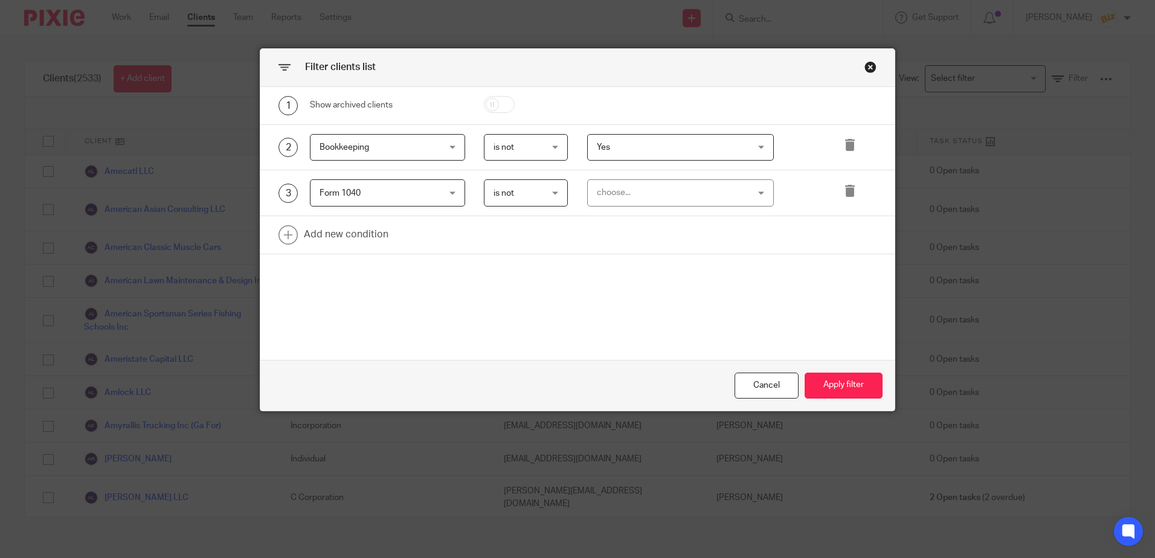
click at [597, 193] on div "choose..." at bounding box center [667, 192] width 141 height 25
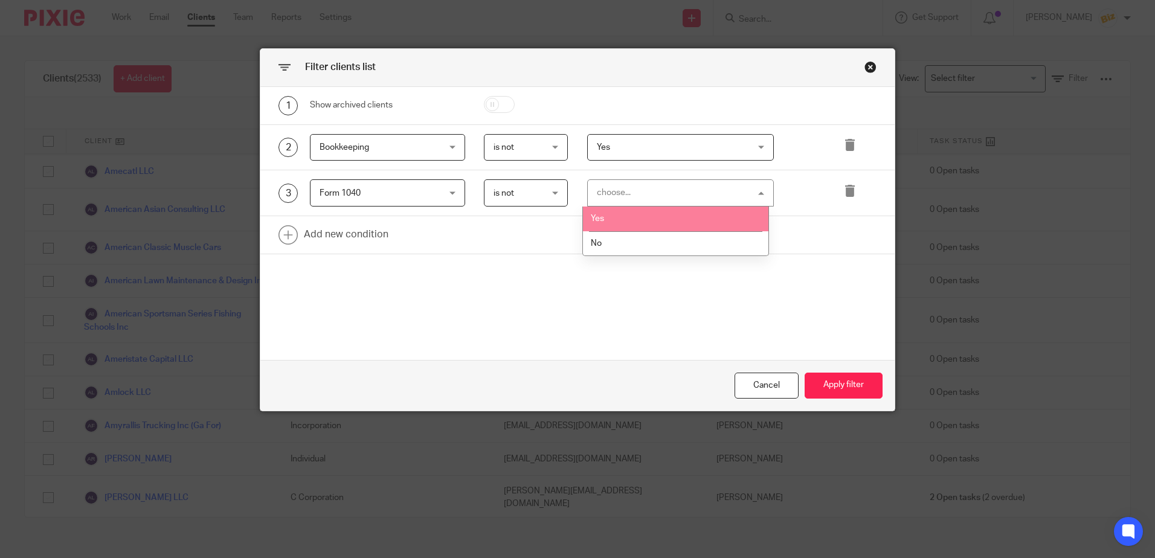
click at [600, 221] on span "Yes" at bounding box center [597, 219] width 13 height 8
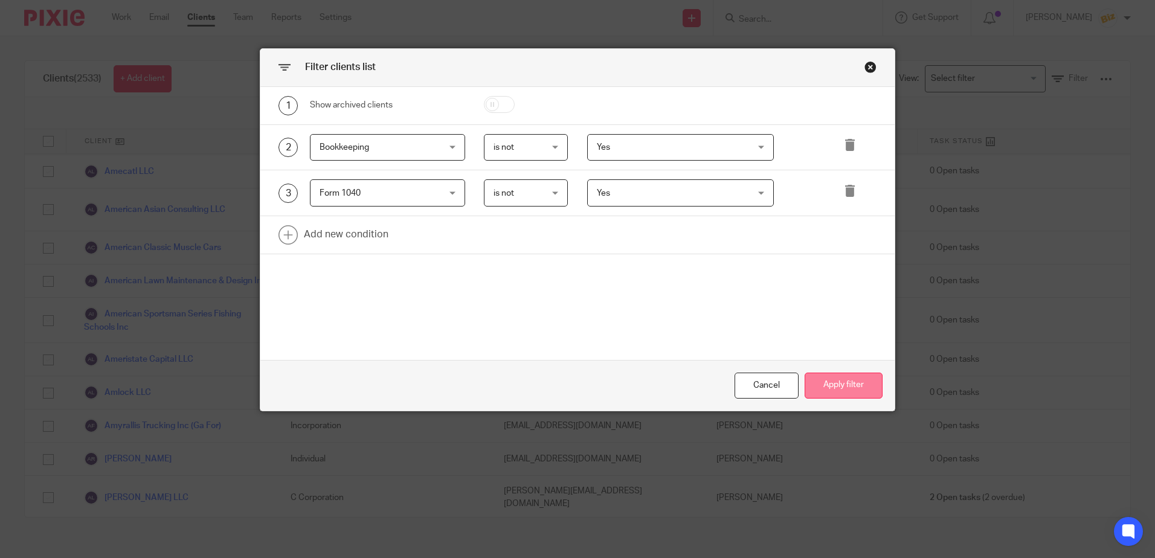
click at [838, 387] on button "Apply filter" at bounding box center [844, 386] width 78 height 26
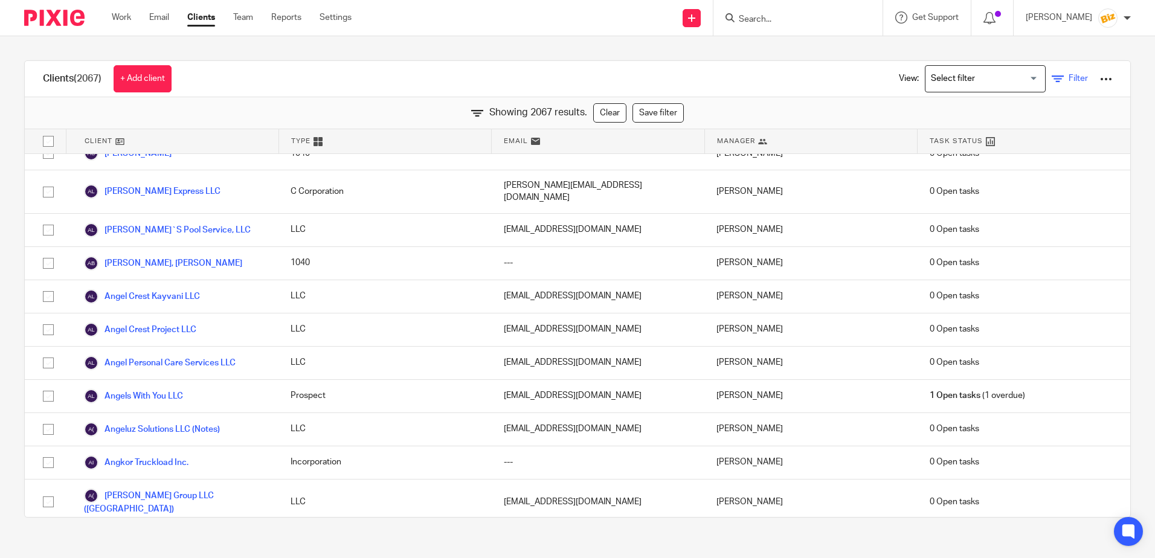
click at [1069, 82] on span "Filter" at bounding box center [1078, 78] width 19 height 8
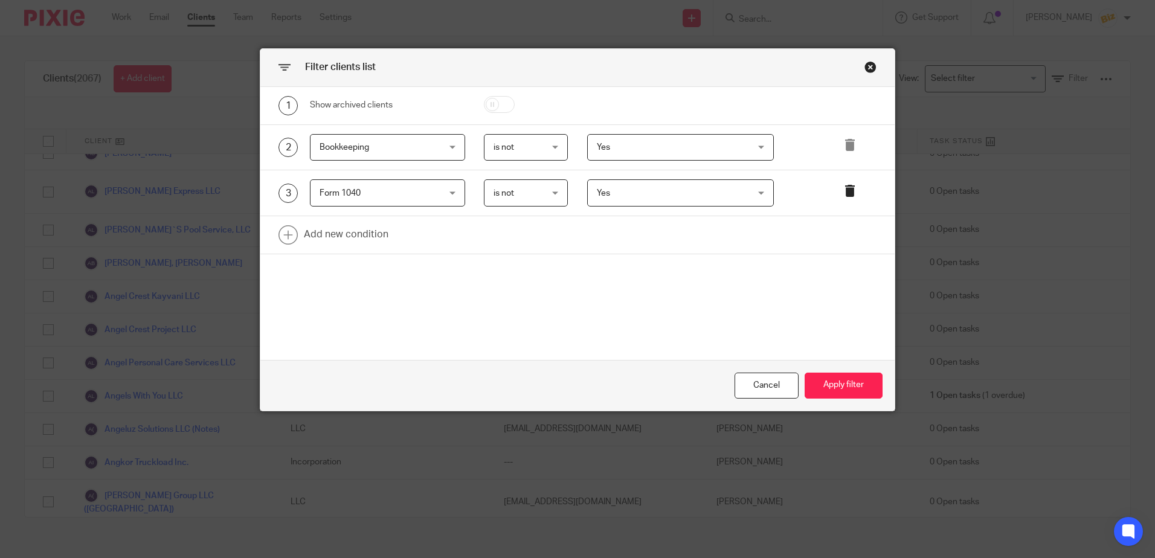
click at [848, 191] on icon at bounding box center [850, 191] width 12 height 12
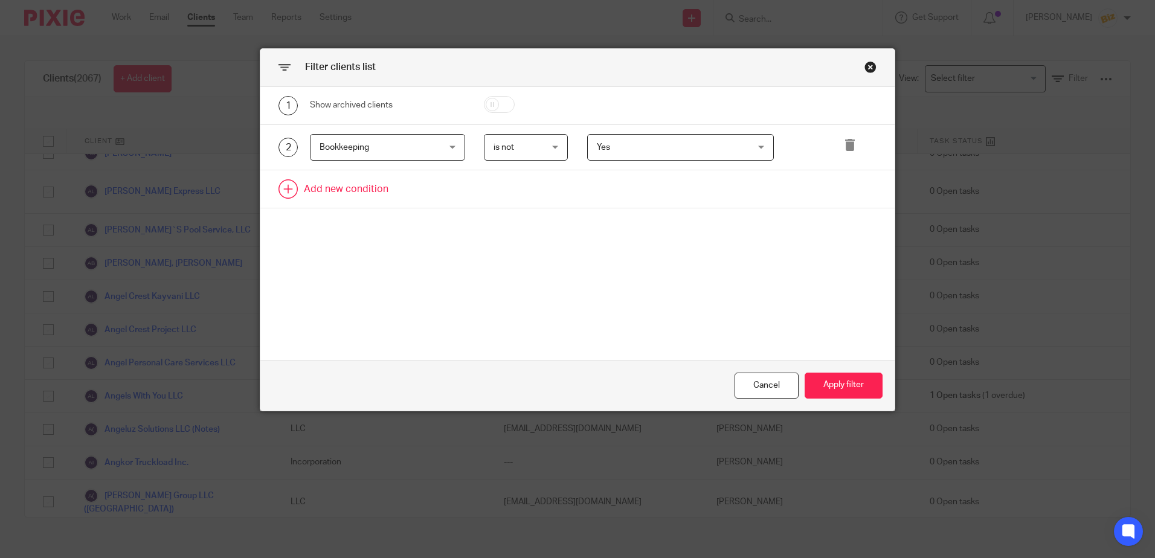
click at [292, 187] on link at bounding box center [577, 188] width 634 height 37
click at [342, 187] on div "Field" at bounding box center [378, 192] width 116 height 25
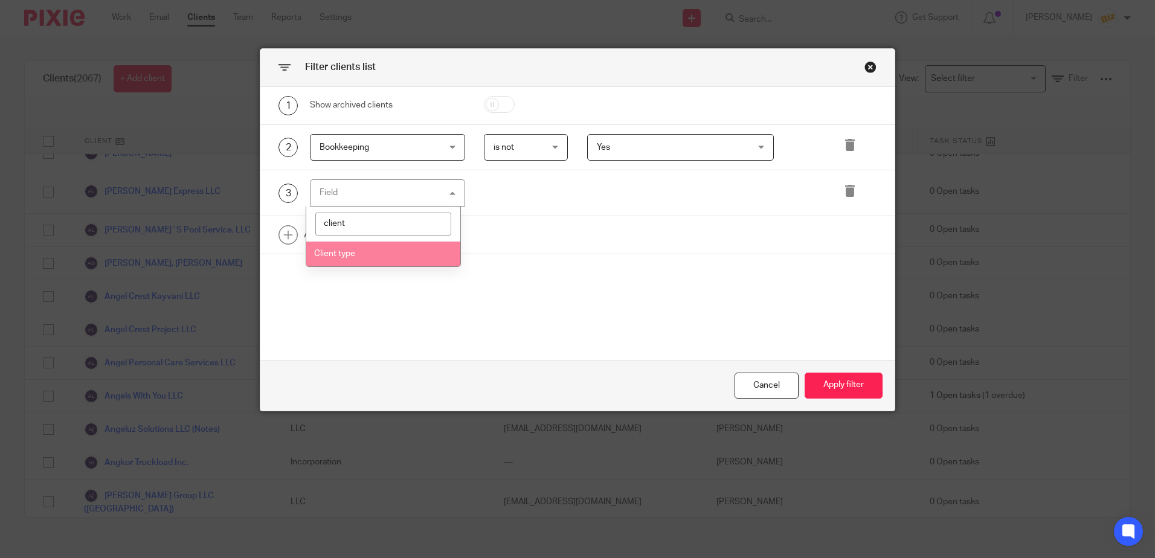
type input "client"
click at [366, 251] on li "Client type" at bounding box center [383, 254] width 154 height 25
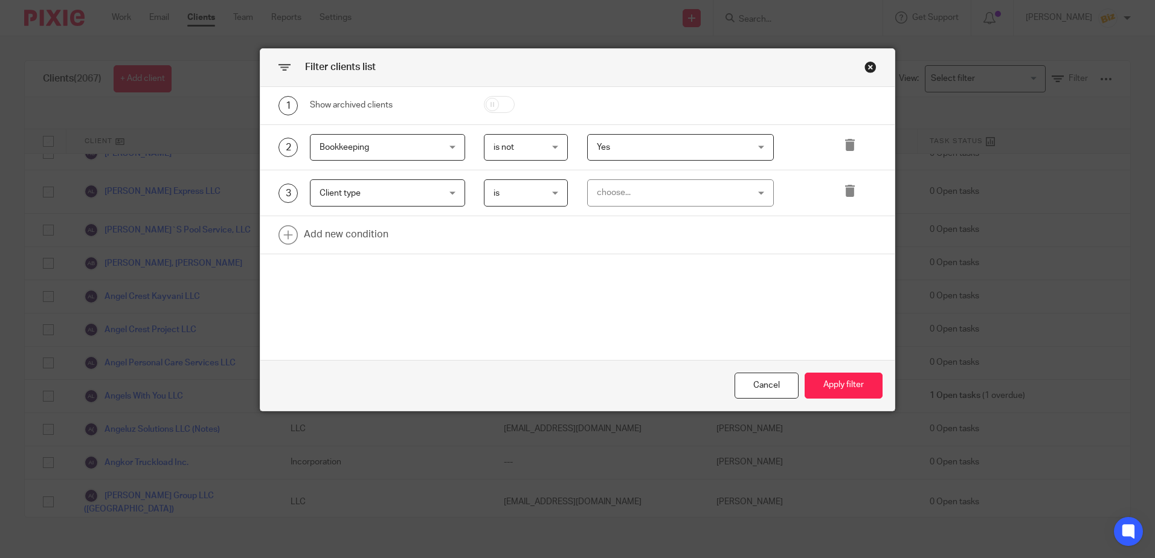
click at [506, 189] on span "is" at bounding box center [523, 192] width 59 height 25
drag, startPoint x: 503, startPoint y: 242, endPoint x: 529, endPoint y: 223, distance: 31.9
click at [508, 240] on span "is not" at bounding box center [498, 243] width 21 height 8
drag, startPoint x: 612, startPoint y: 191, endPoint x: 624, endPoint y: 193, distance: 12.8
click at [612, 191] on div "choose..." at bounding box center [667, 192] width 141 height 25
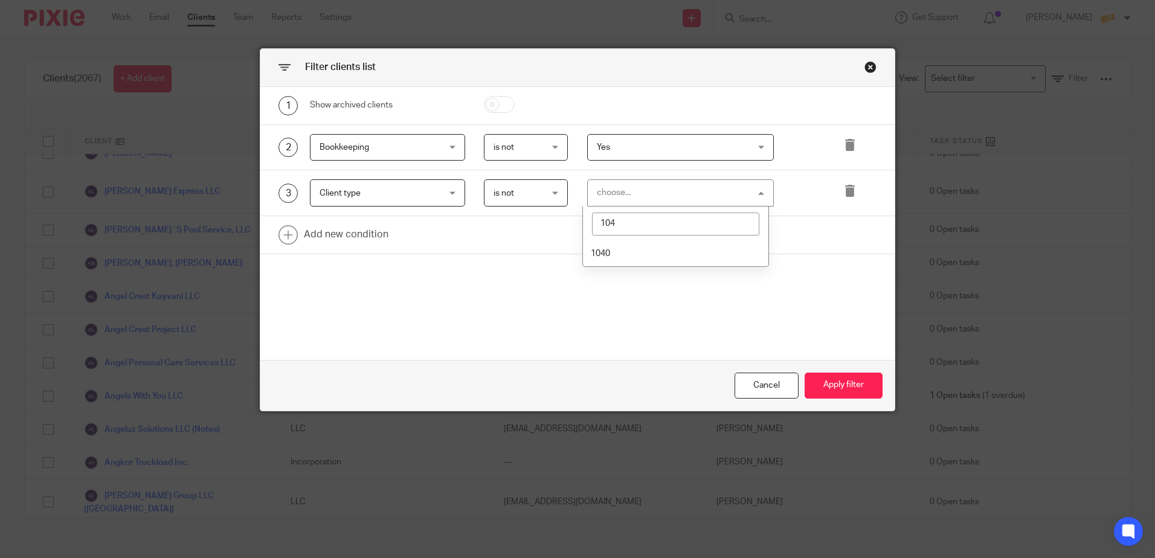
type input "1040"
click at [831, 306] on div "1 Show archived clients 2 Bookkeeping Bookkeeping Name Email Client type Manage…" at bounding box center [577, 223] width 634 height 273
click at [831, 387] on button "Apply filter" at bounding box center [844, 386] width 78 height 26
click at [640, 195] on div "choose..." at bounding box center [667, 192] width 141 height 25
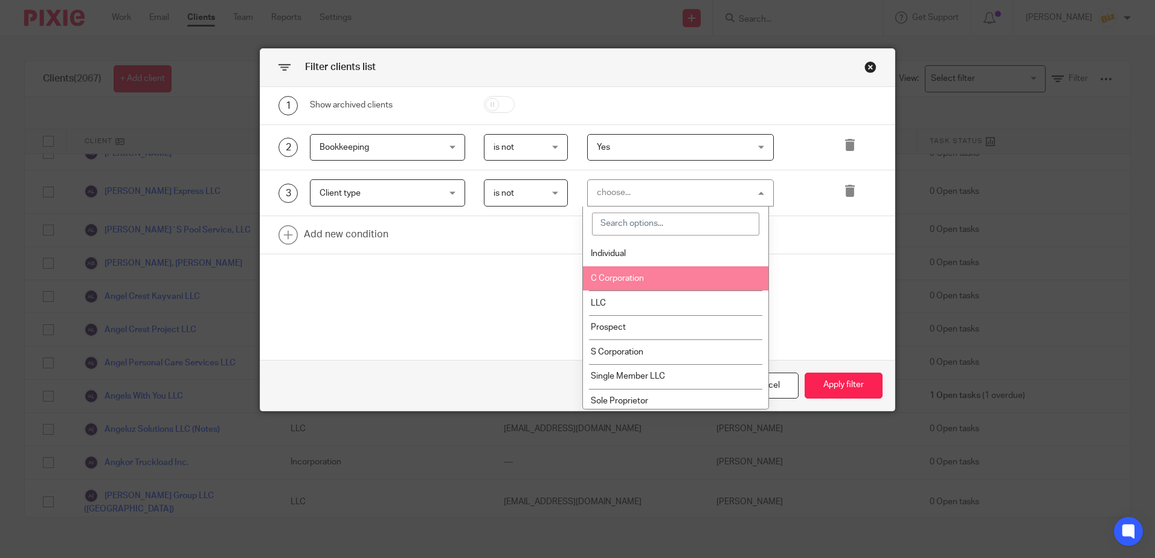
scroll to position [60, 0]
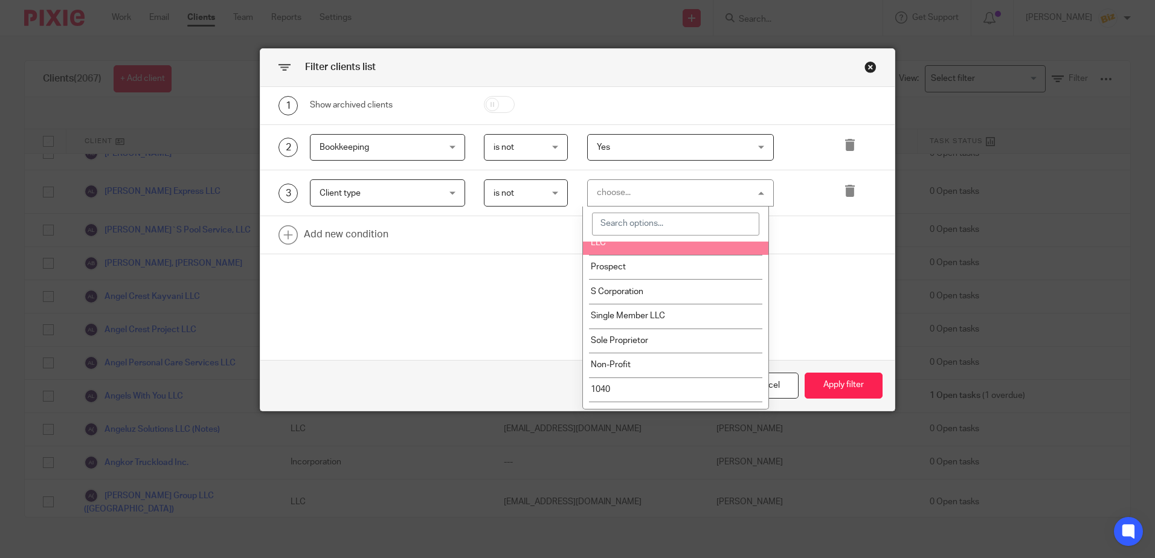
click at [618, 224] on input "search" at bounding box center [675, 224] width 167 height 23
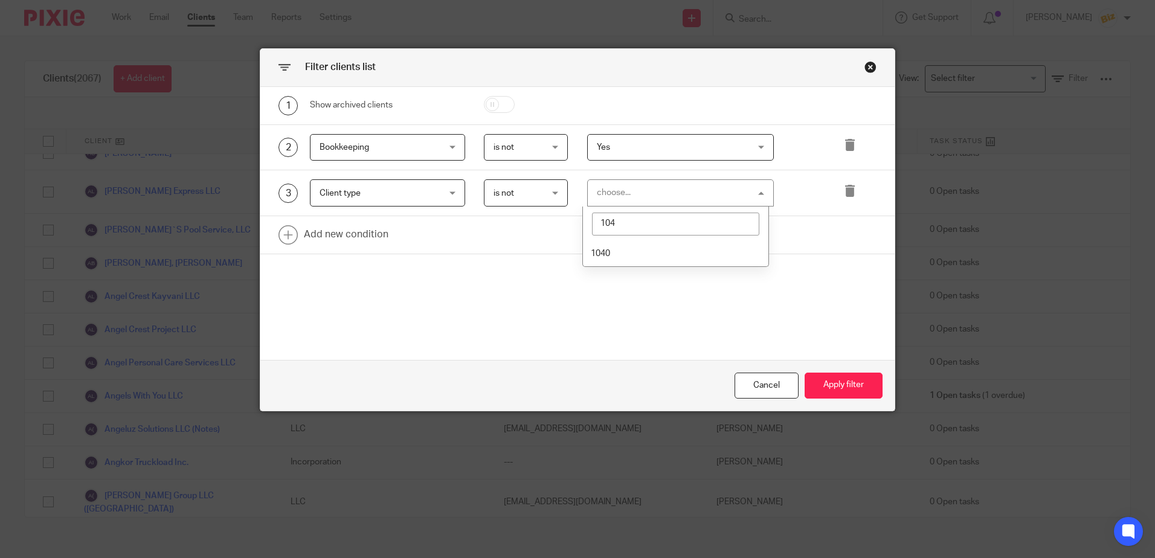
type input "1040"
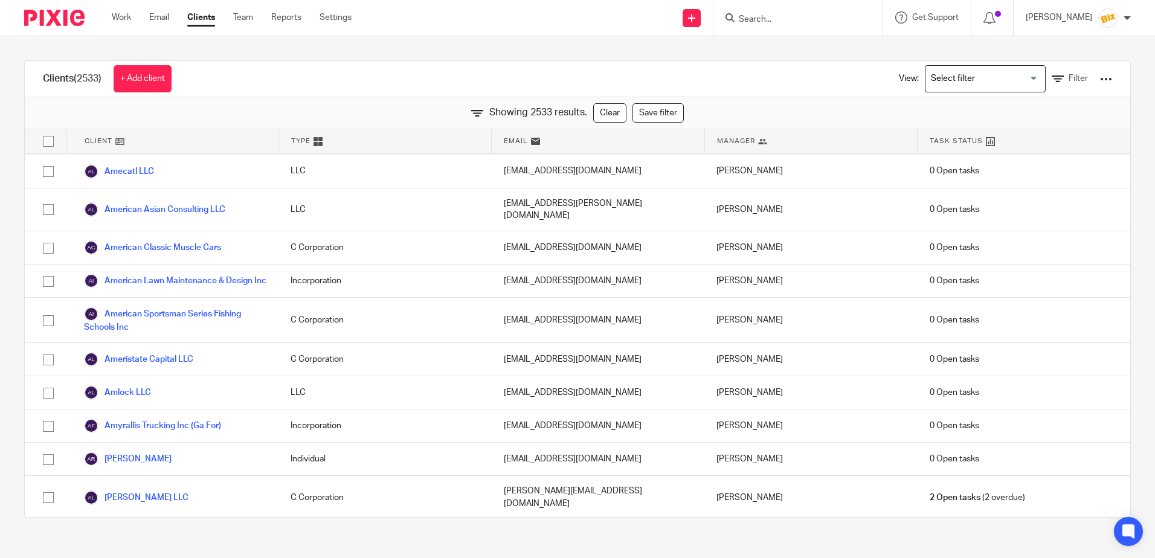
scroll to position [5058, 0]
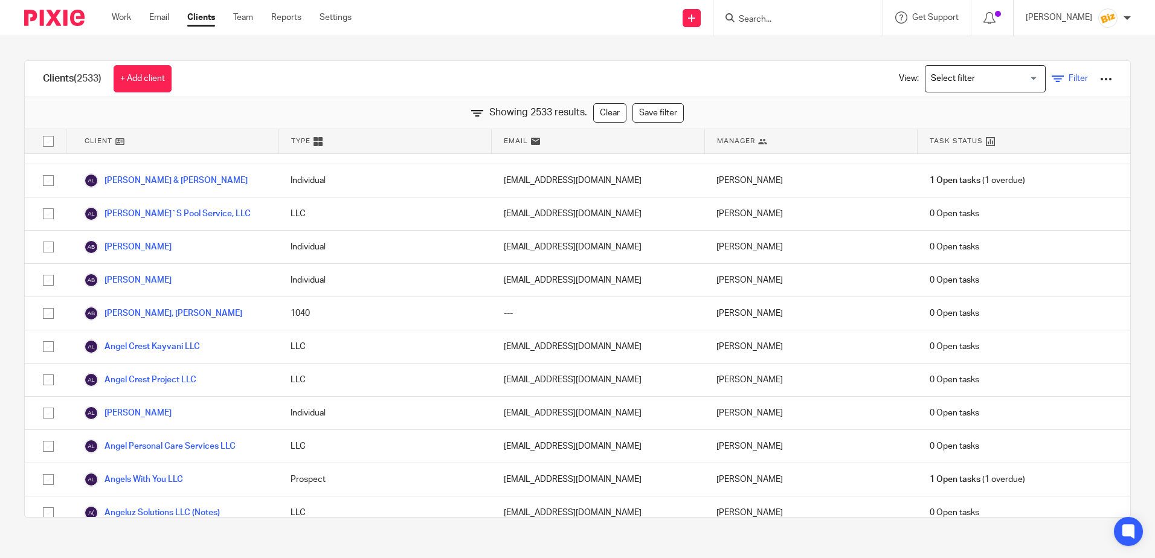
click at [1052, 78] on link "Filter" at bounding box center [1070, 79] width 36 height 13
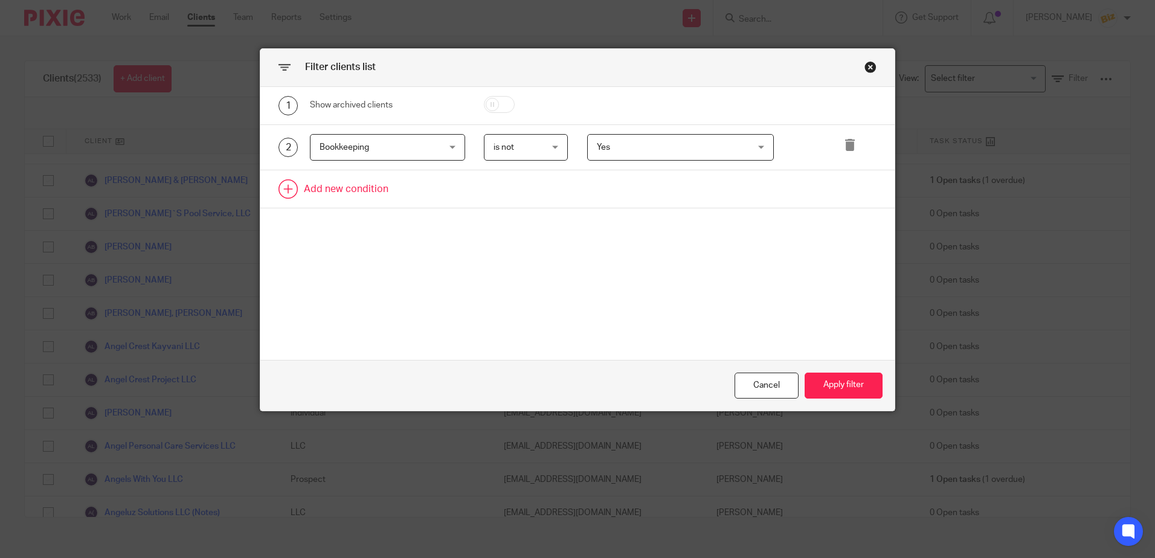
click at [319, 186] on link at bounding box center [577, 188] width 634 height 37
click at [332, 197] on div "Field" at bounding box center [378, 192] width 116 height 25
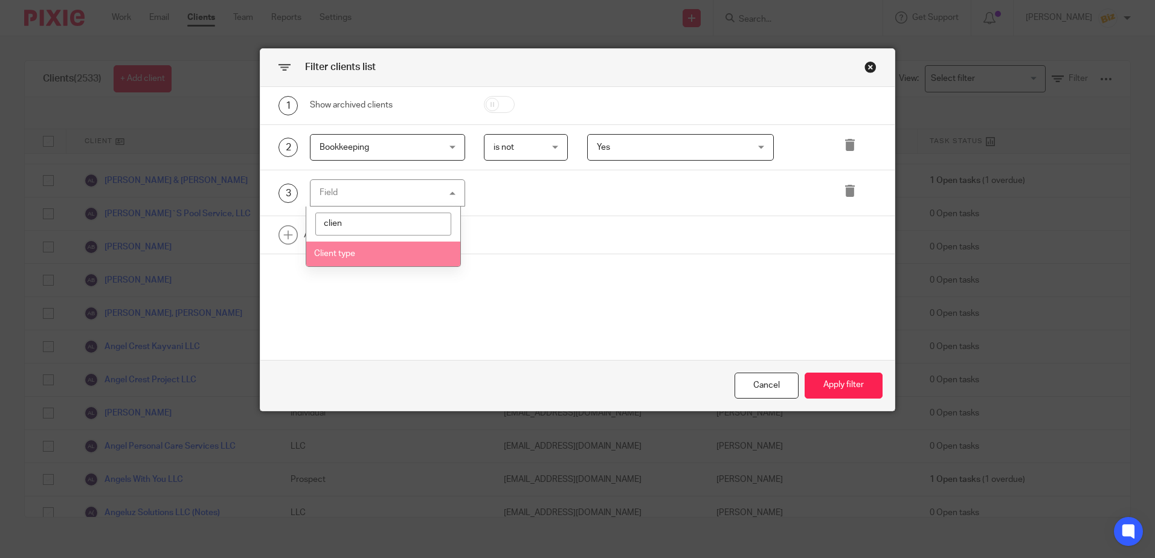
type input "clien"
click at [338, 250] on span "Client type" at bounding box center [334, 254] width 41 height 8
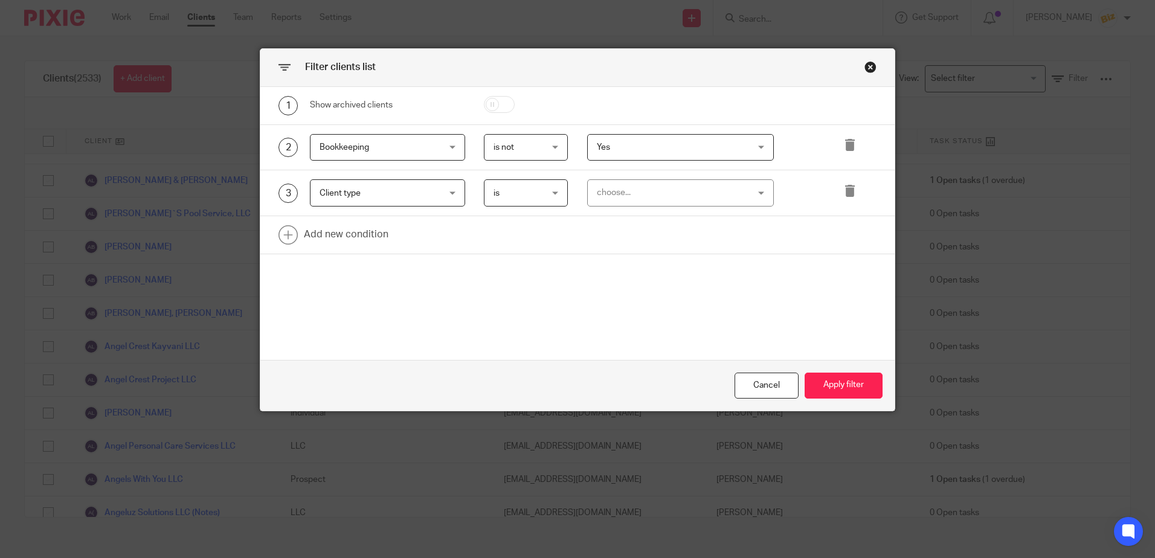
drag, startPoint x: 530, startPoint y: 191, endPoint x: 519, endPoint y: 196, distance: 12.2
click at [531, 191] on span "is" at bounding box center [523, 192] width 59 height 25
click at [501, 242] on span "is not" at bounding box center [498, 243] width 21 height 8
click at [602, 190] on div "choose..." at bounding box center [667, 192] width 141 height 25
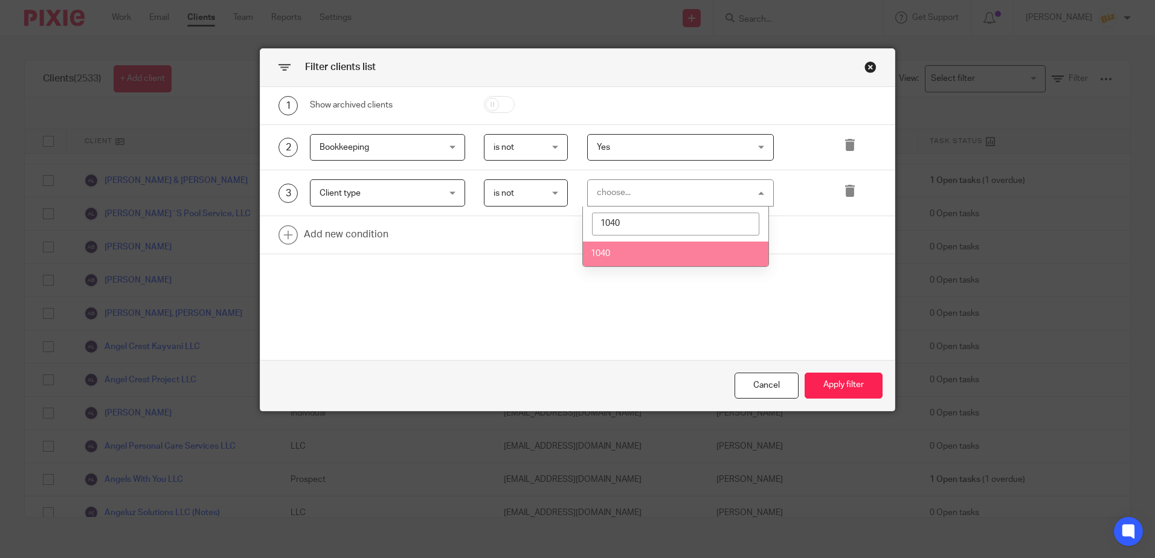
type input "1040"
click at [596, 248] on li "1040" at bounding box center [676, 254] width 186 height 25
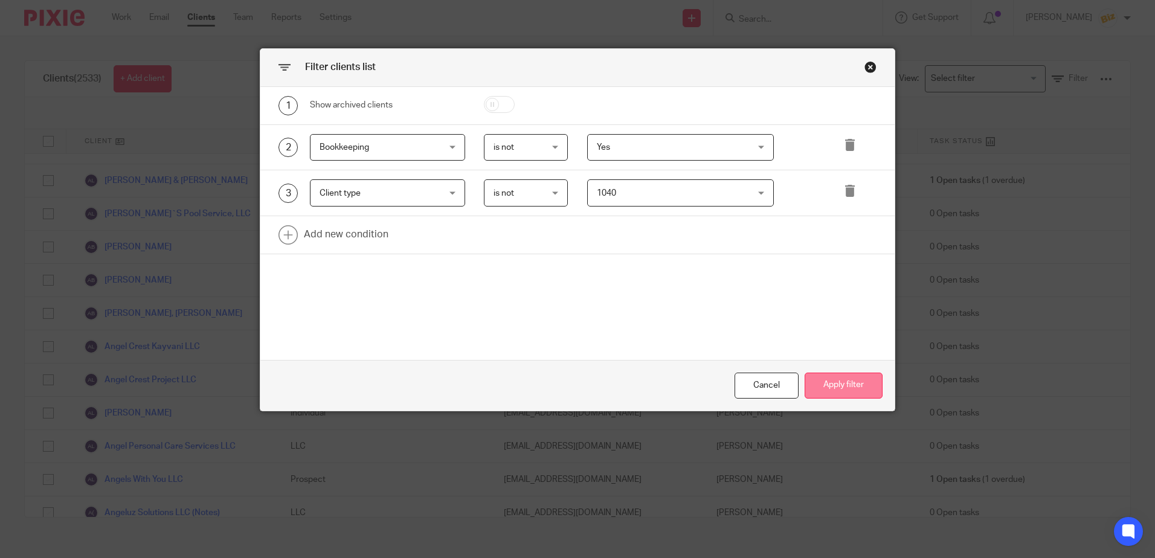
click at [848, 384] on button "Apply filter" at bounding box center [844, 386] width 78 height 26
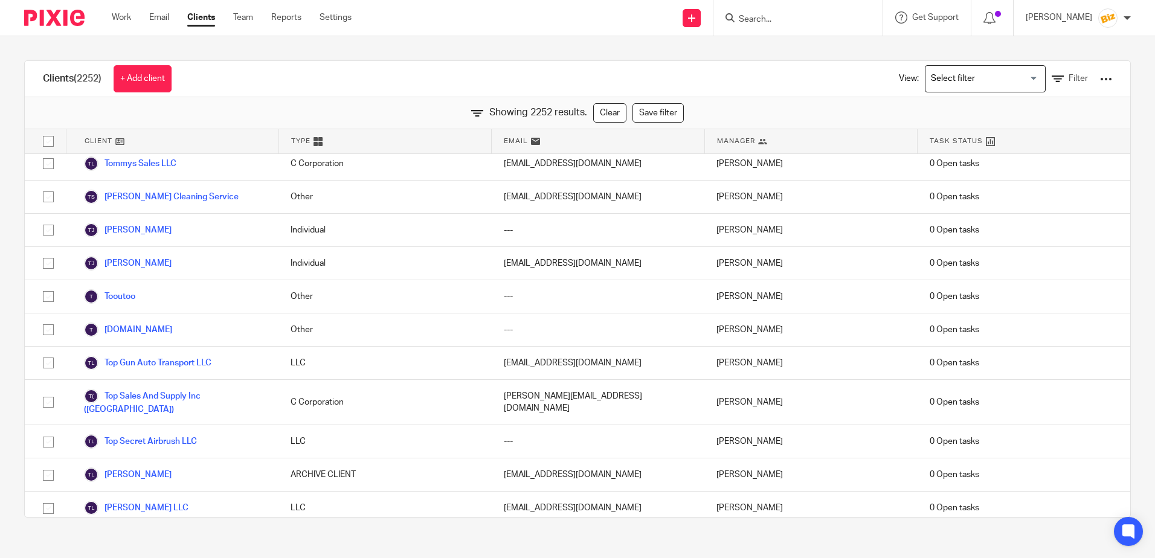
scroll to position [73667, 0]
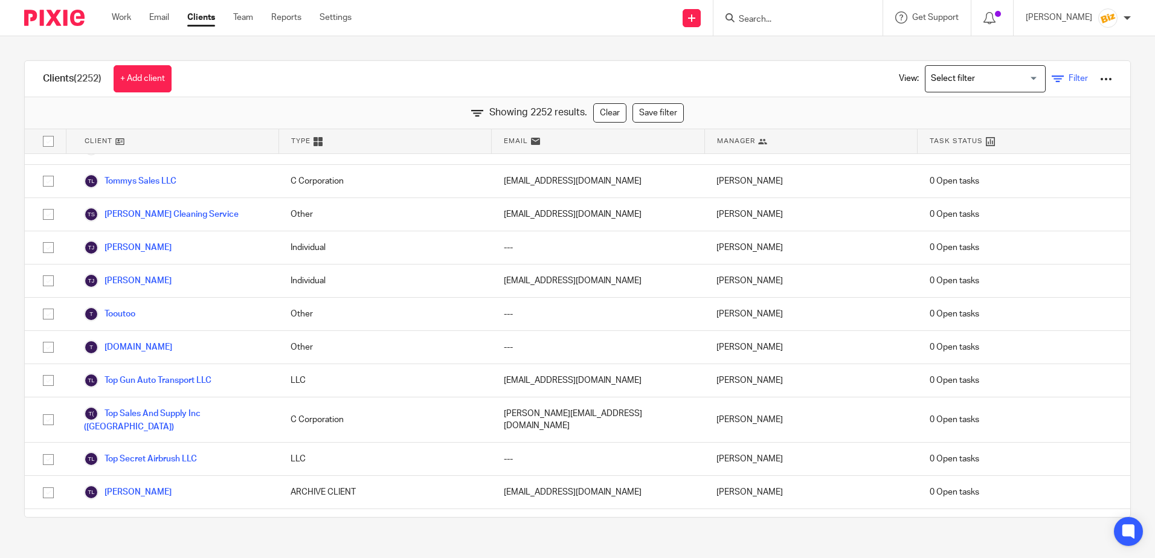
click at [1069, 76] on span "Filter" at bounding box center [1078, 78] width 19 height 8
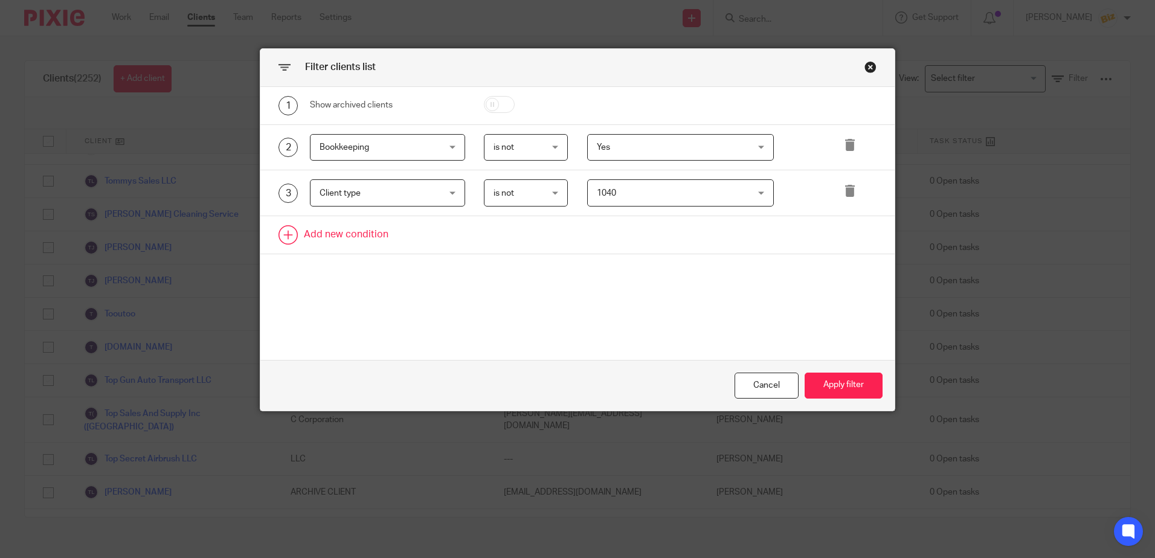
click at [283, 231] on link at bounding box center [577, 234] width 634 height 37
click at [338, 239] on div "Field" at bounding box center [378, 238] width 116 height 25
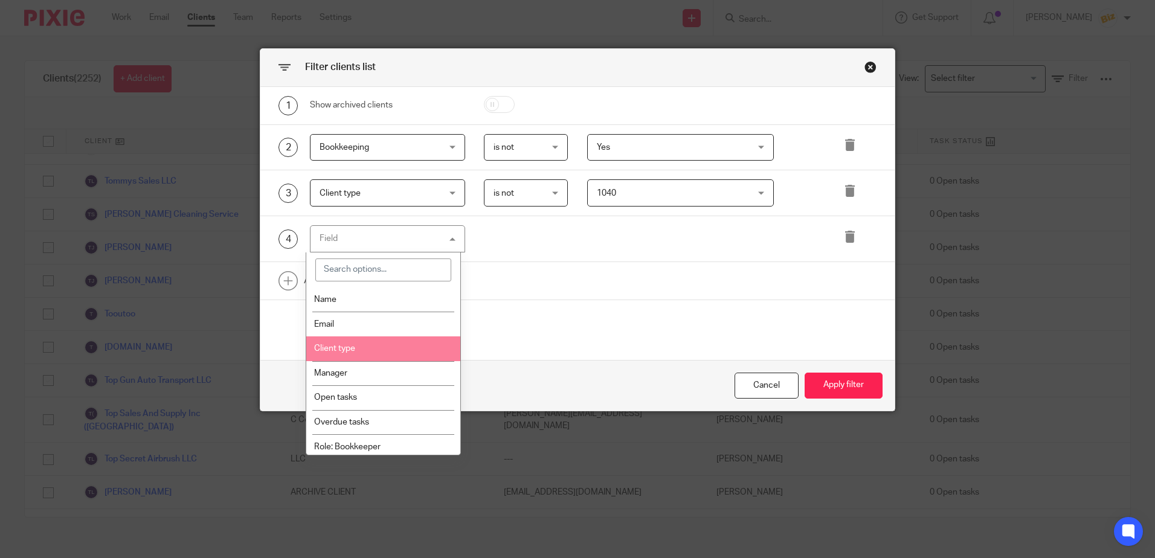
click at [343, 349] on span "Client type" at bounding box center [334, 348] width 41 height 8
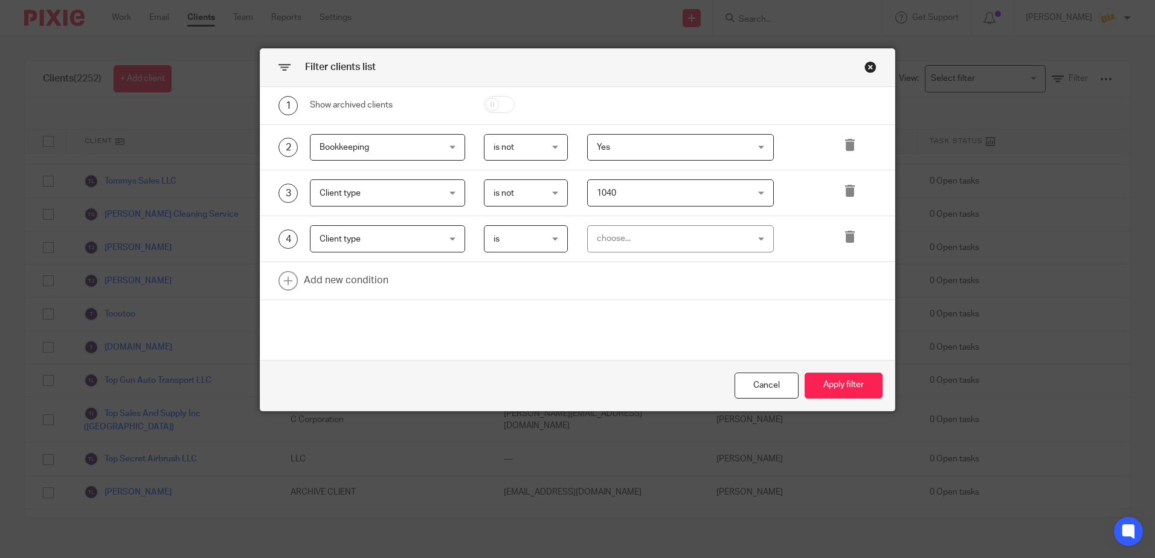
click at [507, 235] on span "is" at bounding box center [523, 238] width 59 height 25
click at [507, 285] on span "is not" at bounding box center [498, 289] width 21 height 8
click at [635, 236] on div "choose..." at bounding box center [667, 238] width 141 height 25
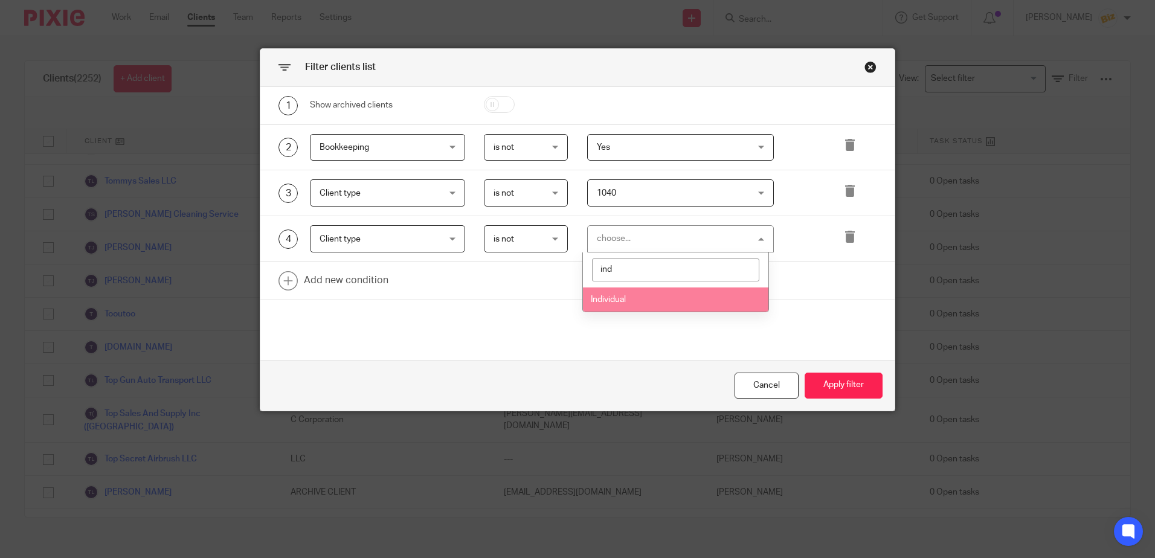
type input "ind"
click at [610, 300] on span "Individual" at bounding box center [608, 299] width 35 height 8
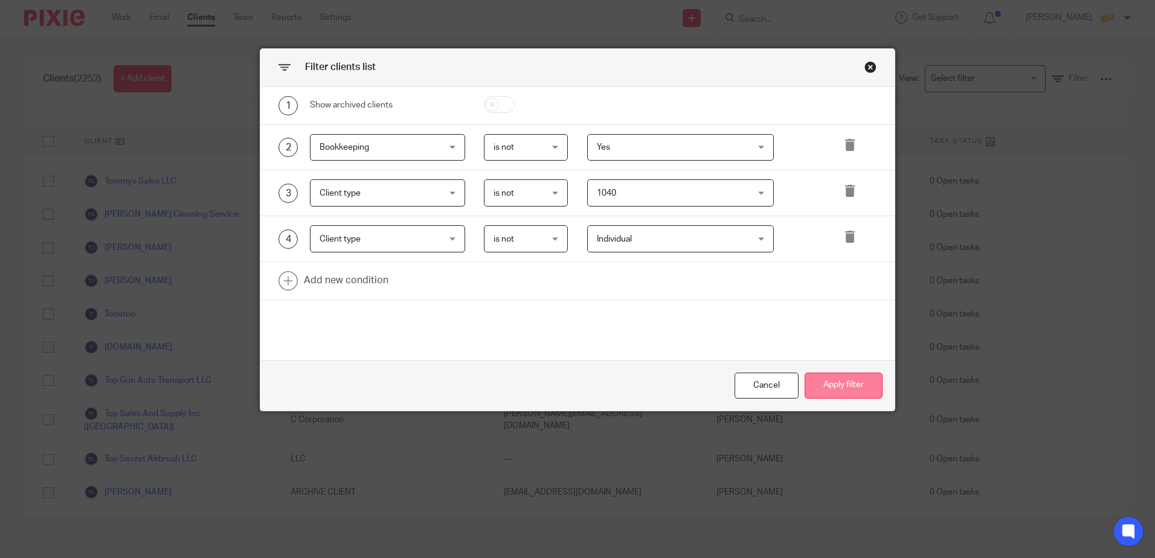
click at [838, 379] on button "Apply filter" at bounding box center [844, 386] width 78 height 26
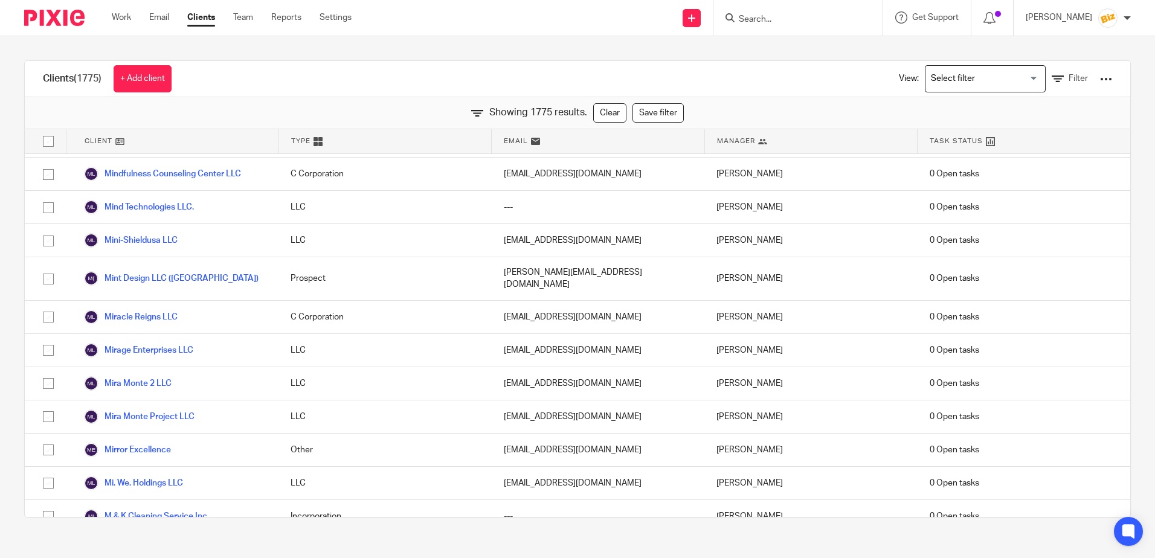
scroll to position [39709, 0]
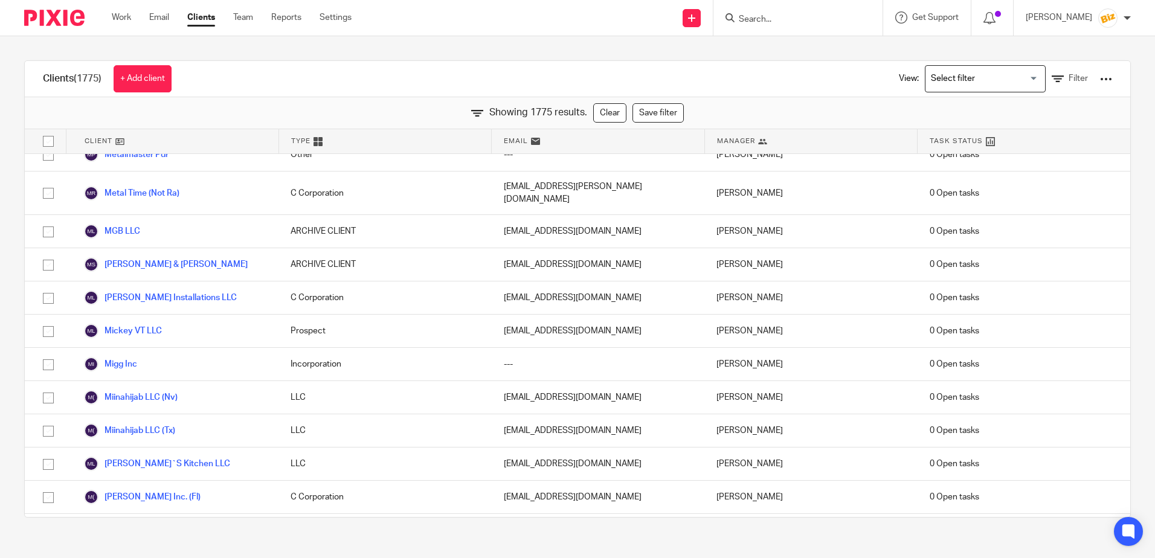
click at [1100, 76] on div at bounding box center [1106, 79] width 12 height 12
click at [1040, 124] on link "Export clients to CSV file" at bounding box center [1030, 124] width 121 height 18
click at [847, 21] on input "Search" at bounding box center [792, 20] width 109 height 11
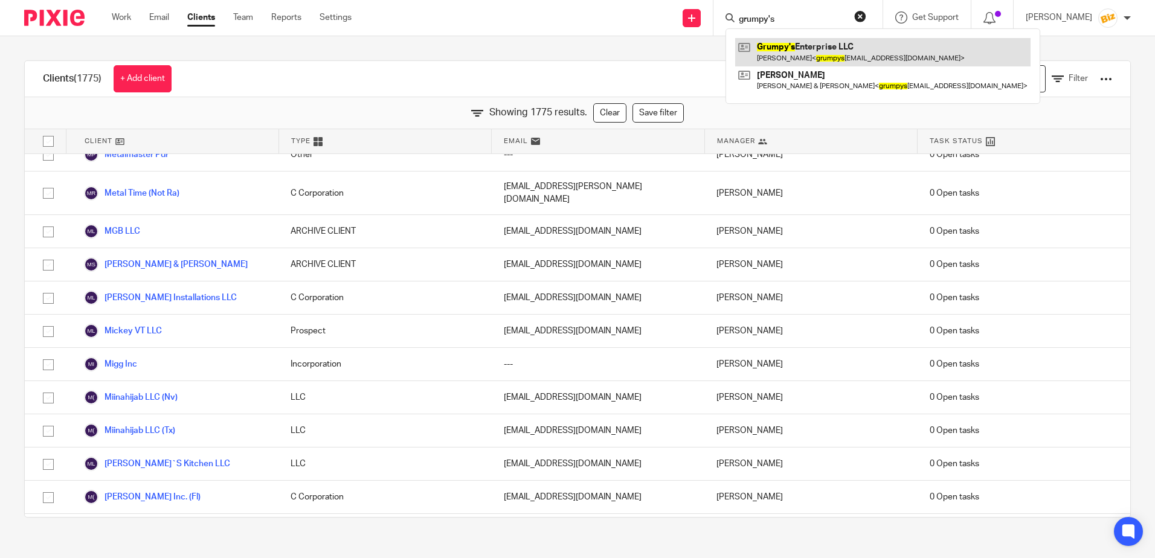
type input "grumpy's"
click at [870, 53] on link at bounding box center [882, 52] width 295 height 28
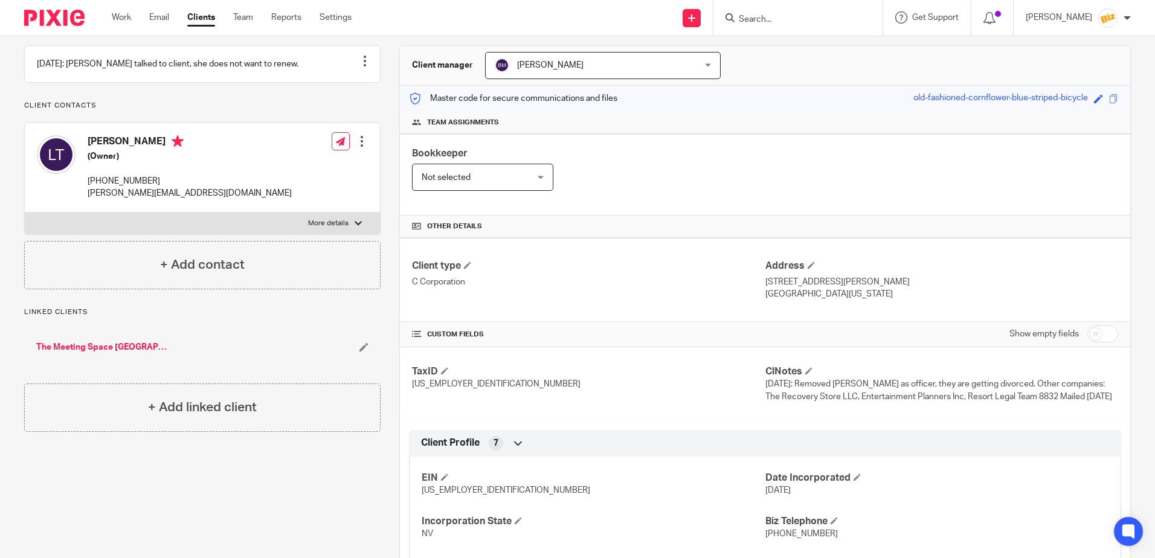
scroll to position [331, 0]
